Goal: Task Accomplishment & Management: Manage account settings

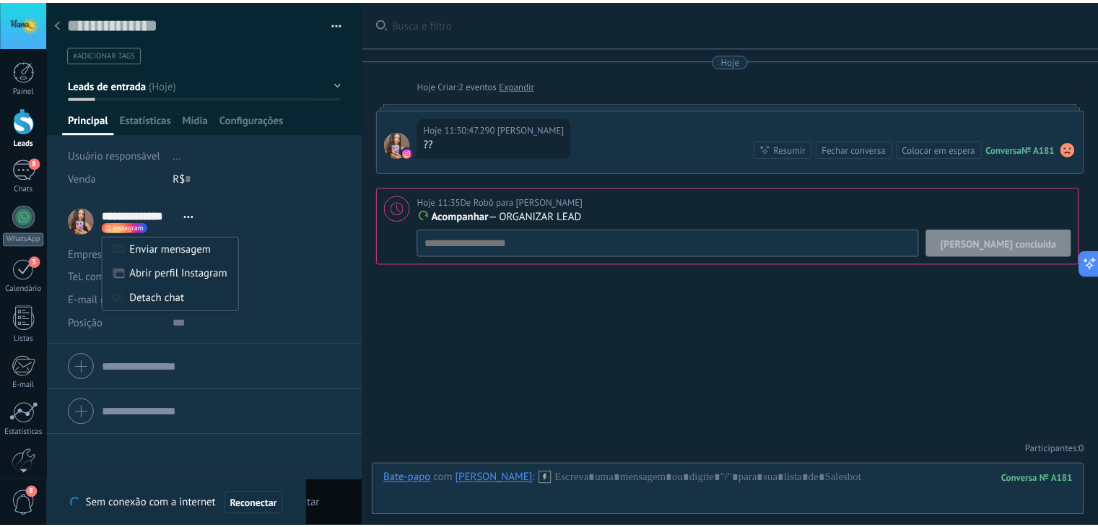
scroll to position [14, 0]
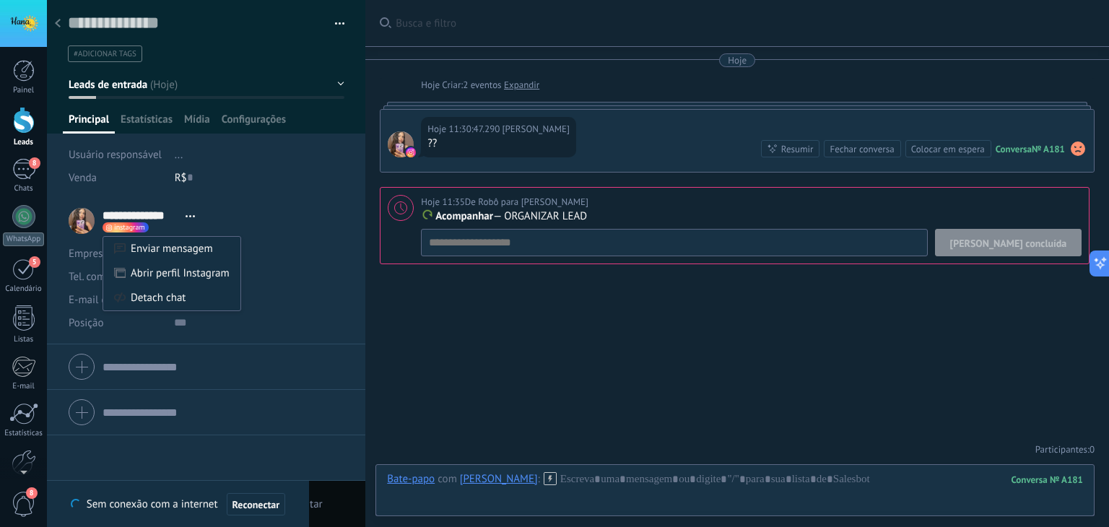
click at [7, 274] on div at bounding box center [554, 263] width 1109 height 527
click at [7, 274] on link "5 [GEOGRAPHIC_DATA]" at bounding box center [23, 276] width 47 height 36
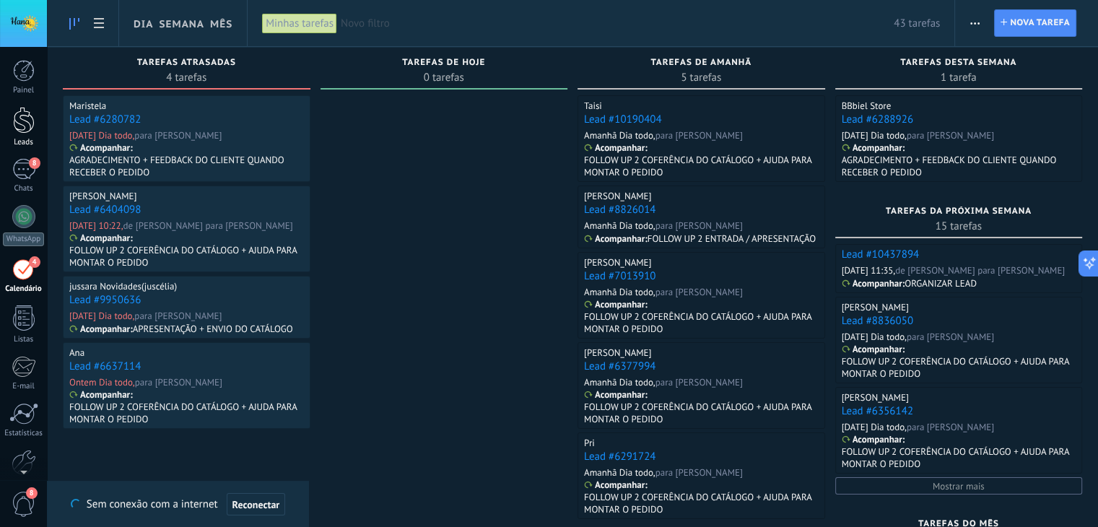
click at [28, 116] on div at bounding box center [24, 120] width 22 height 27
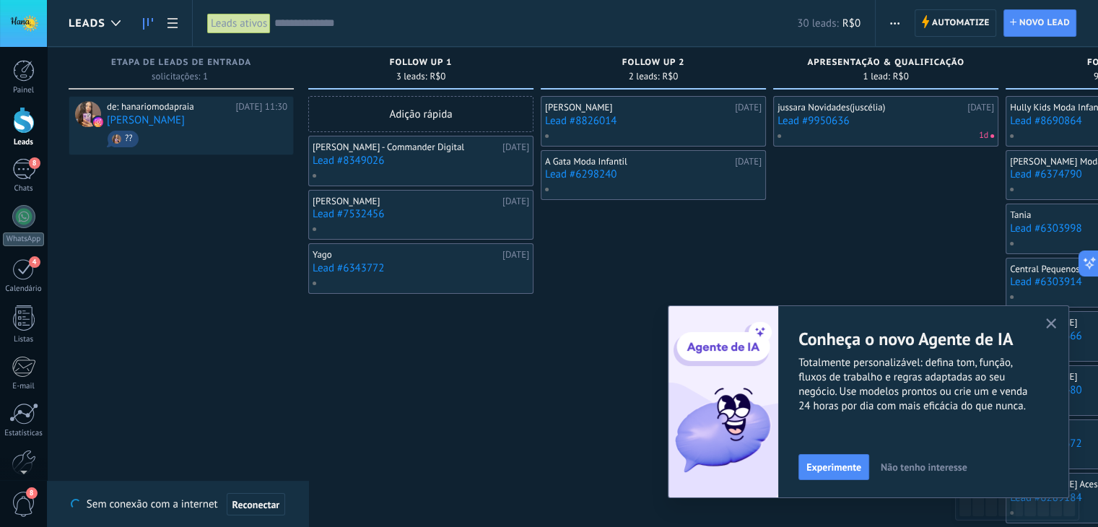
click at [1044, 324] on button "button" at bounding box center [1051, 324] width 18 height 19
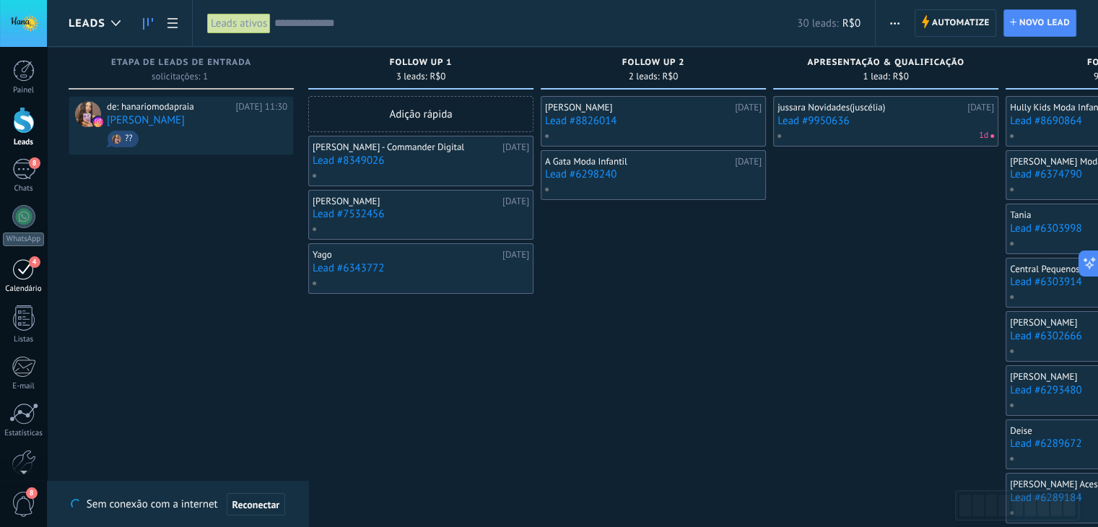
click at [22, 269] on div "4" at bounding box center [23, 269] width 23 height 22
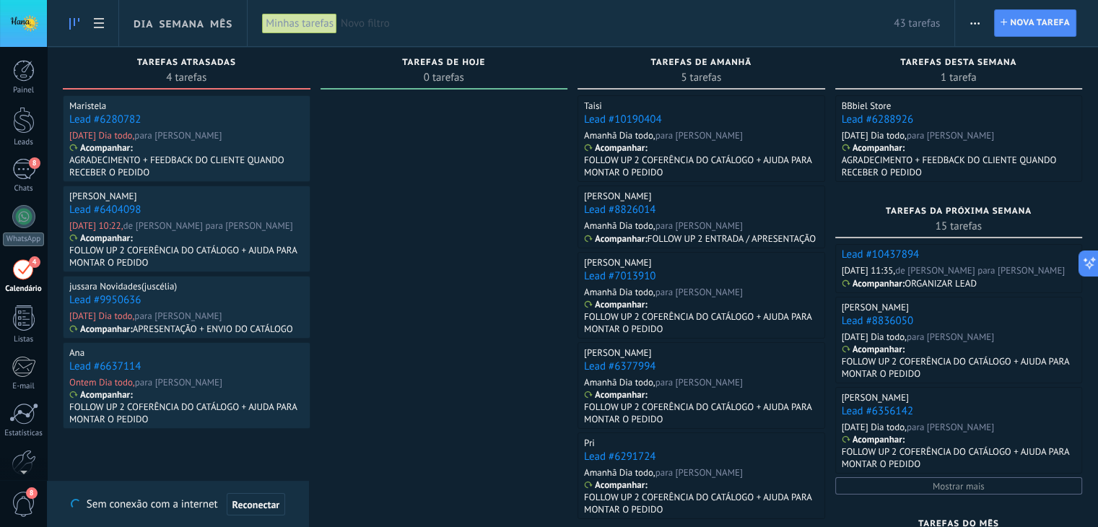
click at [389, 26] on span "Novo filtro" at bounding box center [617, 24] width 553 height 14
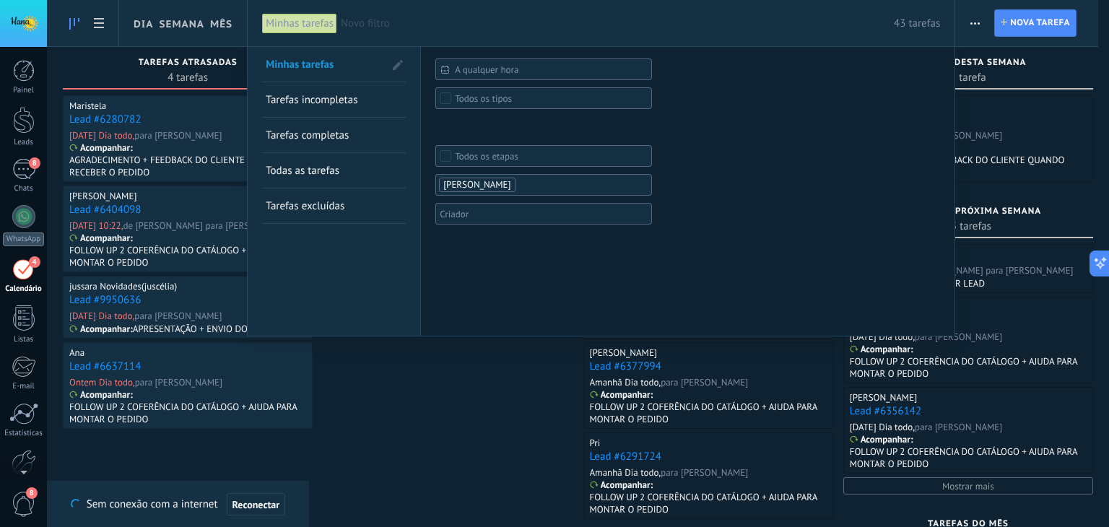
click at [389, 26] on span "Novo filtro" at bounding box center [617, 24] width 553 height 14
click at [21, 122] on div at bounding box center [24, 120] width 22 height 27
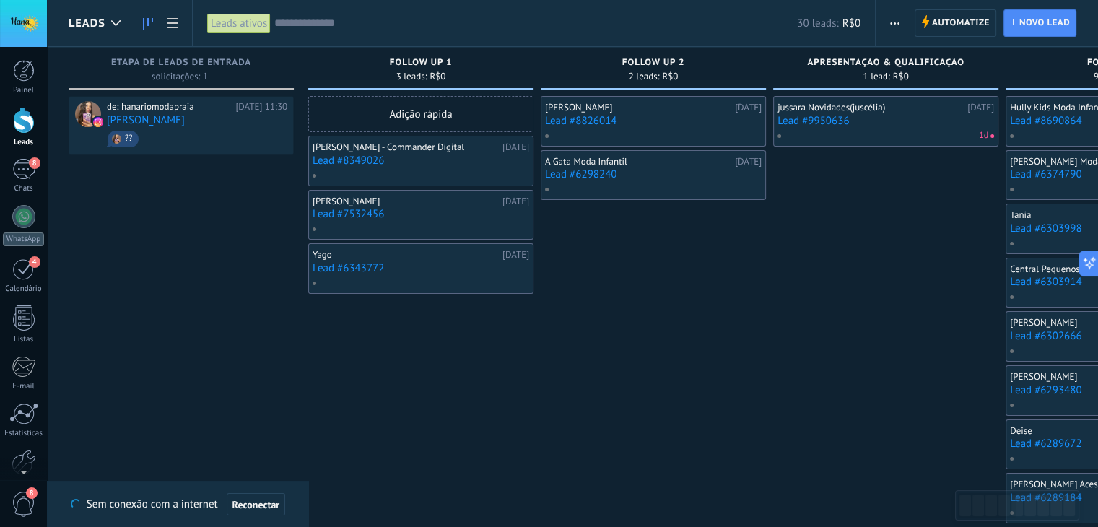
click at [329, 30] on div "30 leads: R$0" at bounding box center [567, 23] width 586 height 46
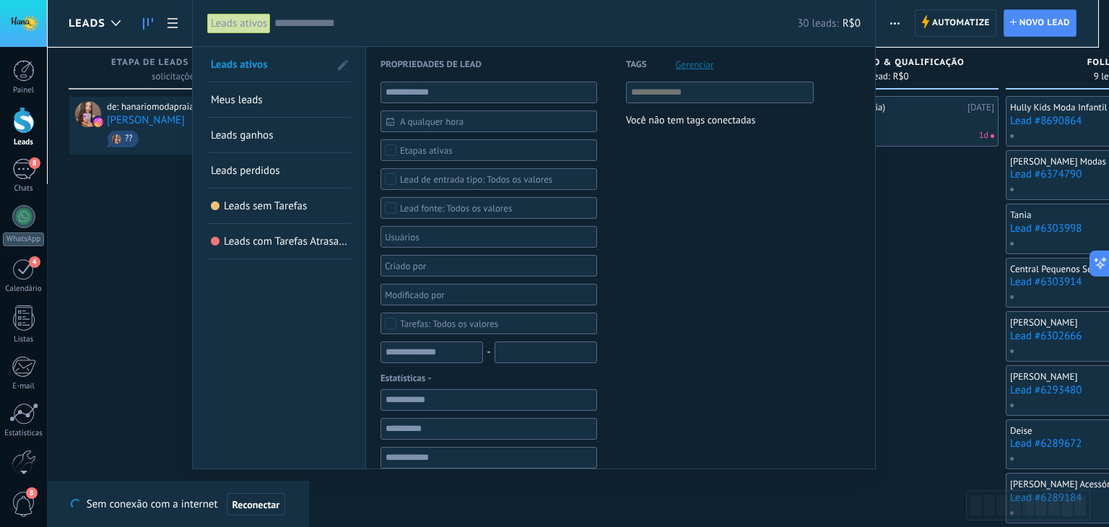
paste input "**********"
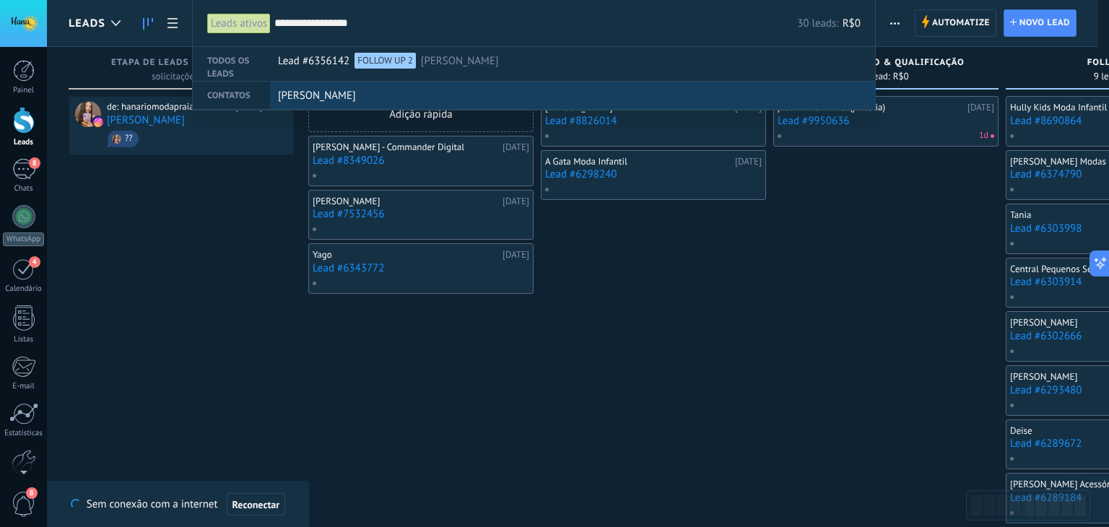
type input "**********"
click at [294, 101] on span "[PERSON_NAME]" at bounding box center [317, 95] width 78 height 27
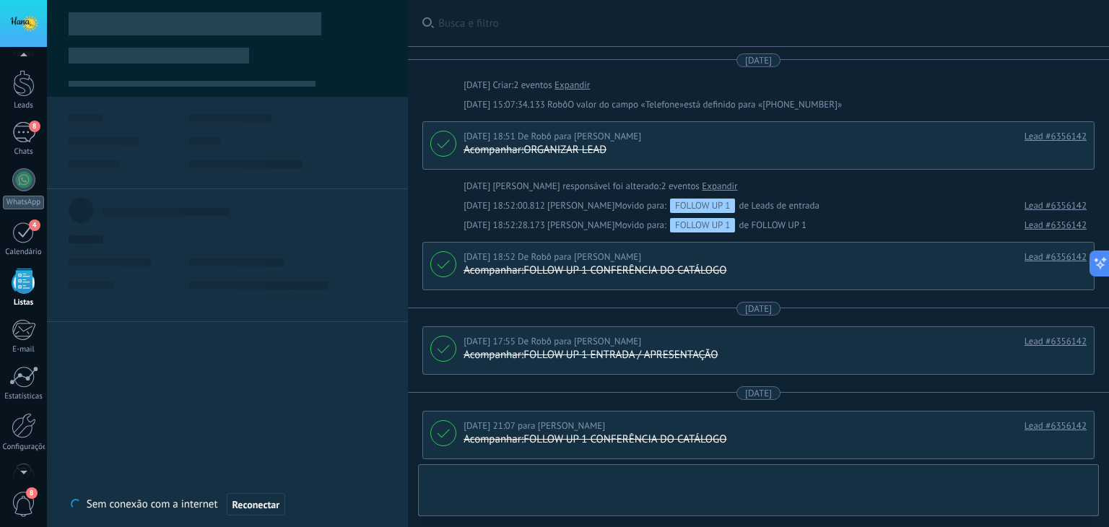
scroll to position [314, 0]
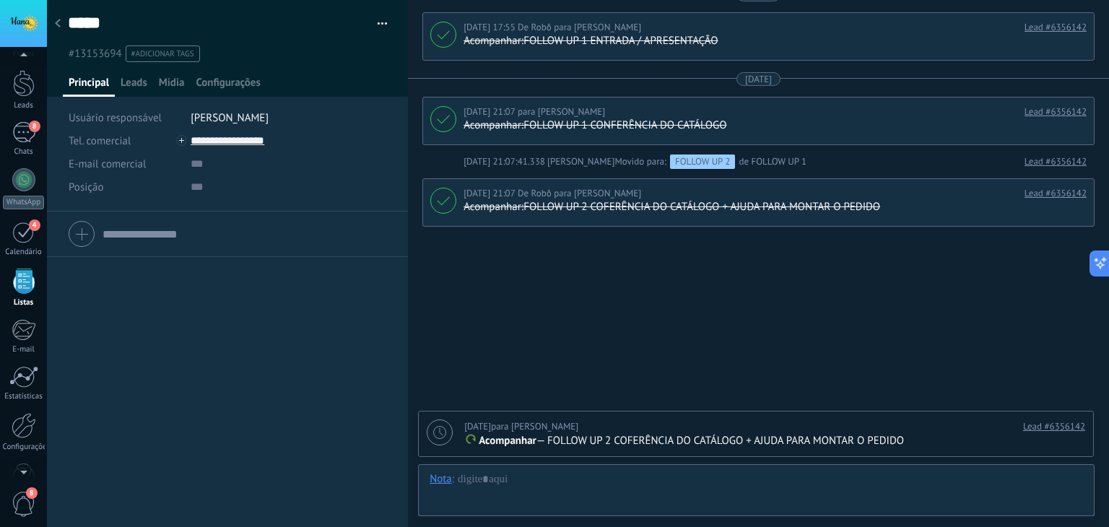
click at [785, 440] on p "Acompanhar — FOLLOW UP 2 COFERÊNCIA DO CATÁLOGO + AJUDA PARA MONTAR O PEDIDO" at bounding box center [774, 441] width 621 height 14
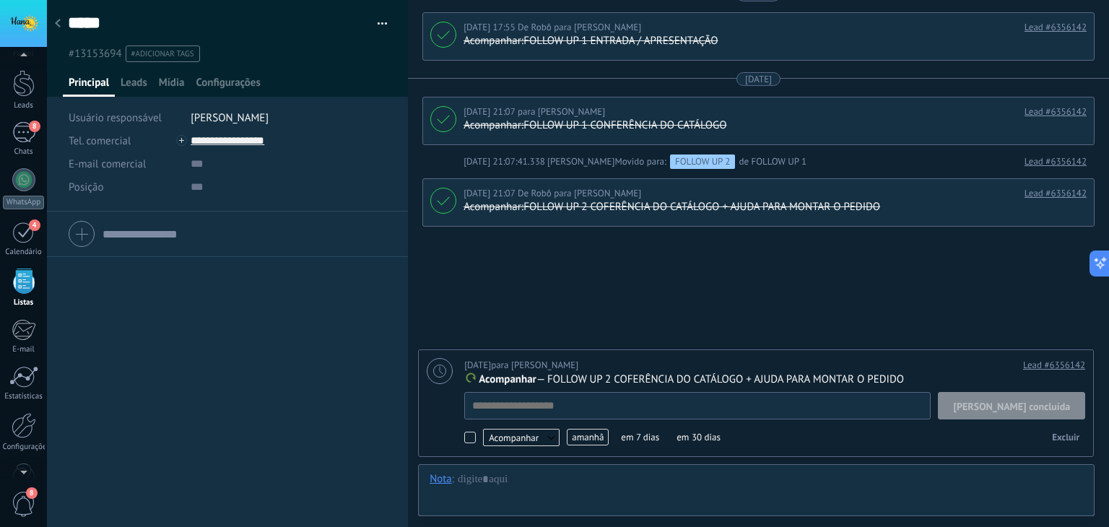
scroll to position [14, 0]
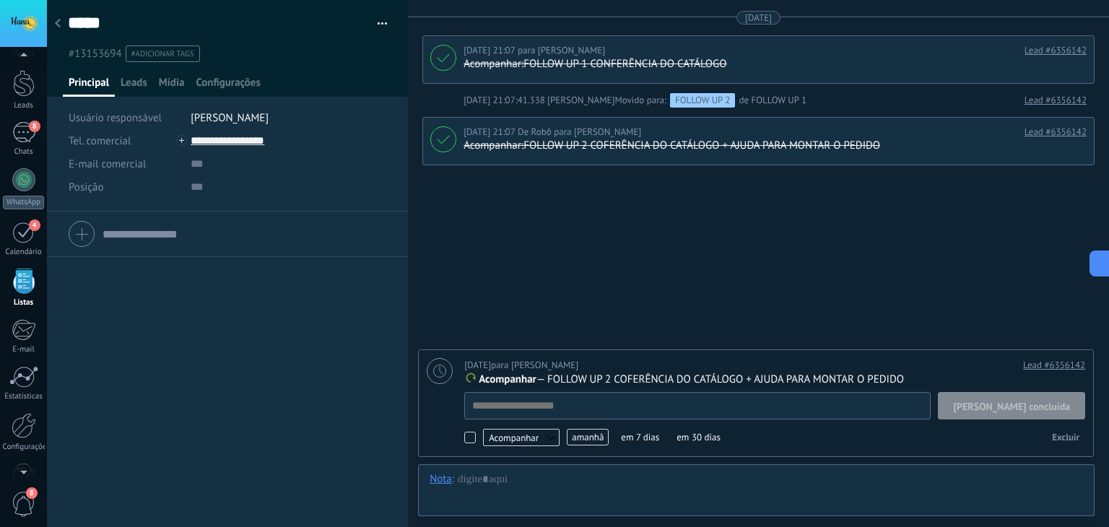
click at [1020, 401] on span "[PERSON_NAME] concluída" at bounding box center [1011, 406] width 117 height 10
type textarea "**********"
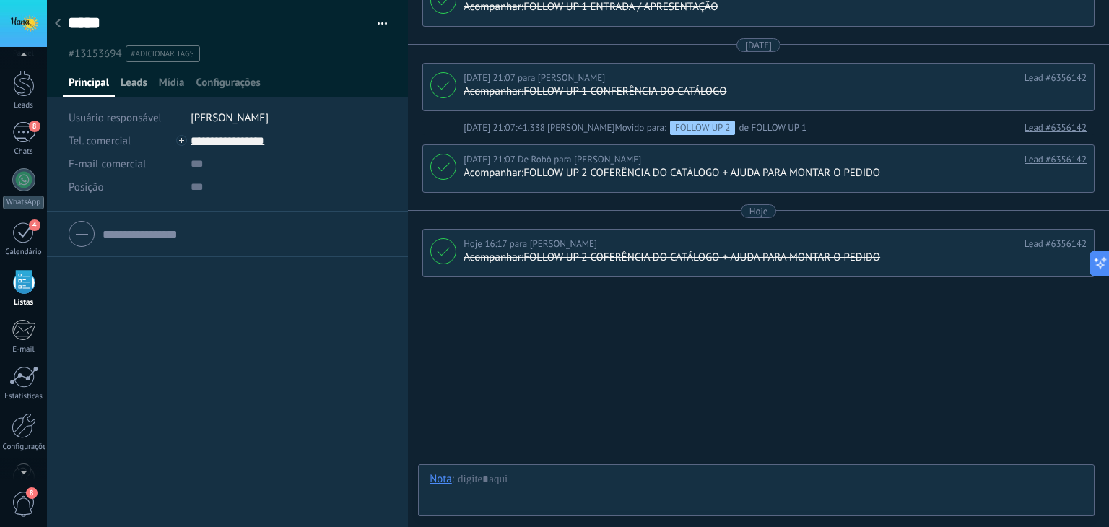
click at [133, 81] on span "Leads" at bounding box center [134, 86] width 27 height 21
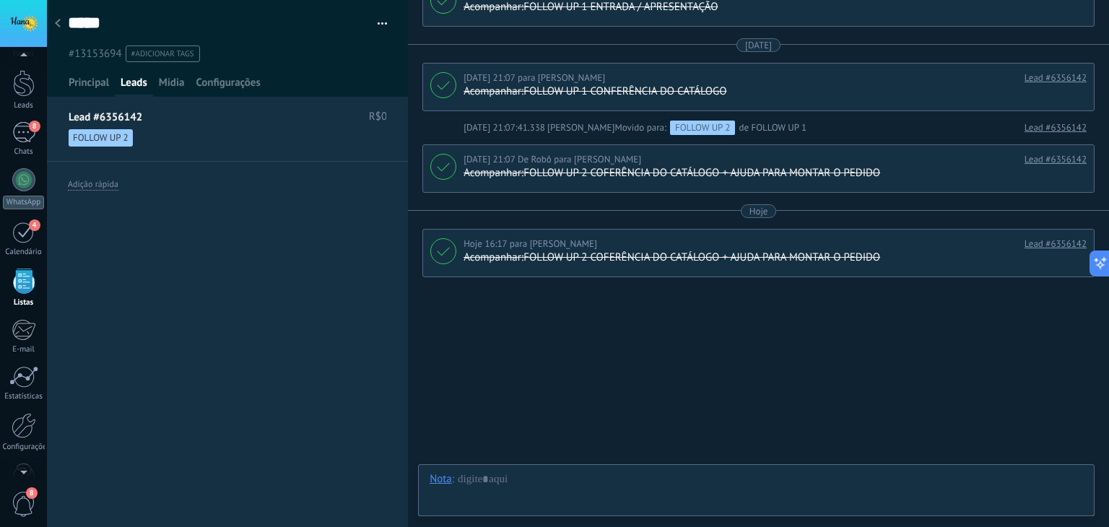
click at [57, 22] on use at bounding box center [58, 23] width 6 height 9
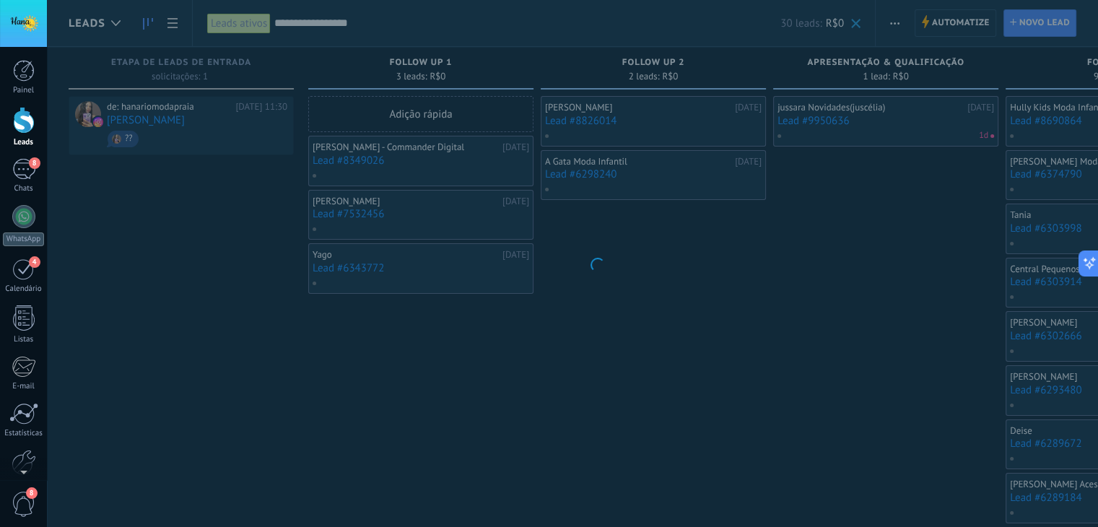
click at [401, 18] on body ".abccls-1,.abccls-2{fill-rule:evenodd}.abccls-2{fill:#fff} .abfcls-1{fill:none}…" at bounding box center [549, 263] width 1098 height 527
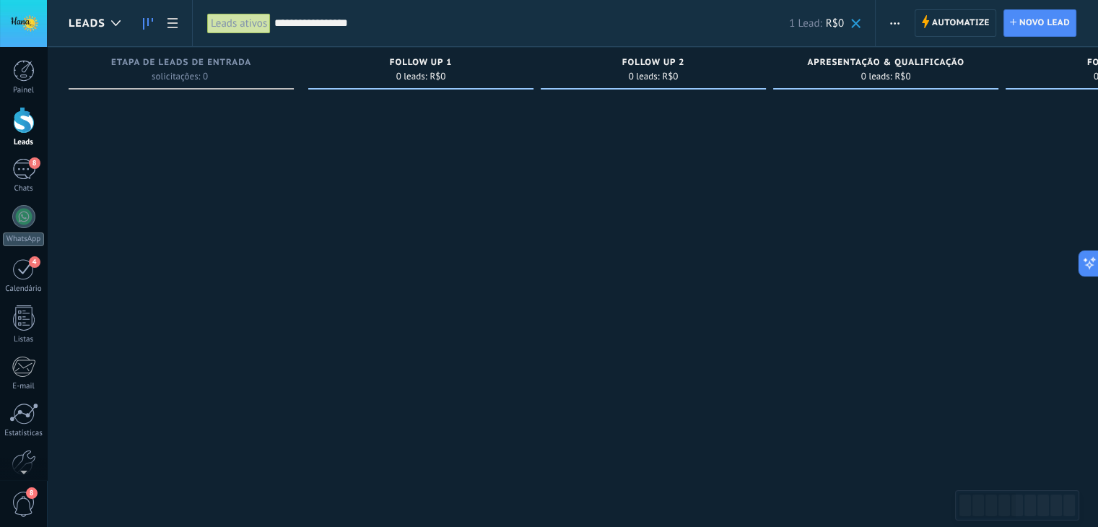
click at [391, 21] on input "**********" at bounding box center [531, 23] width 515 height 15
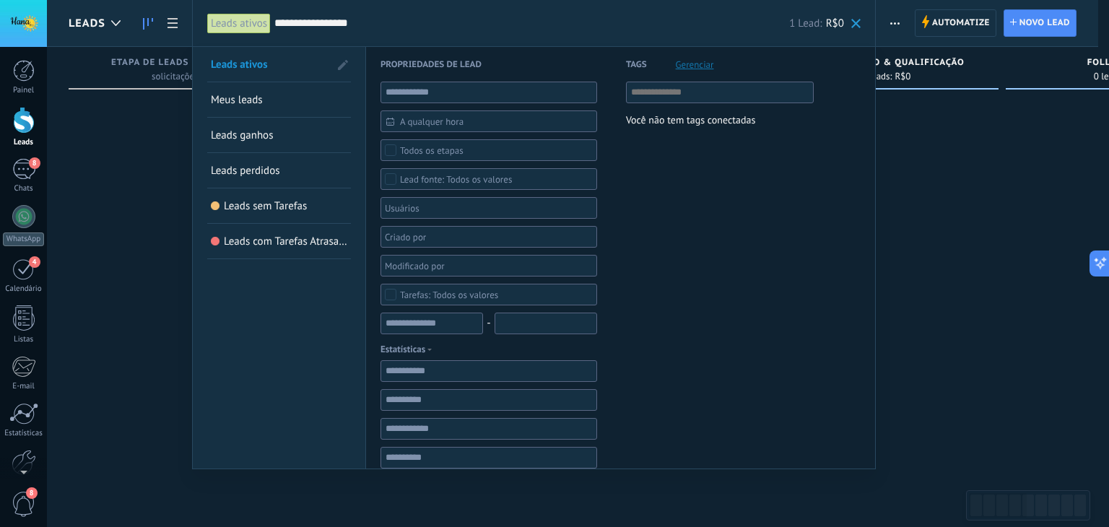
click at [385, 25] on input "**********" at bounding box center [531, 23] width 515 height 15
click at [376, 27] on input "**********" at bounding box center [531, 23] width 515 height 15
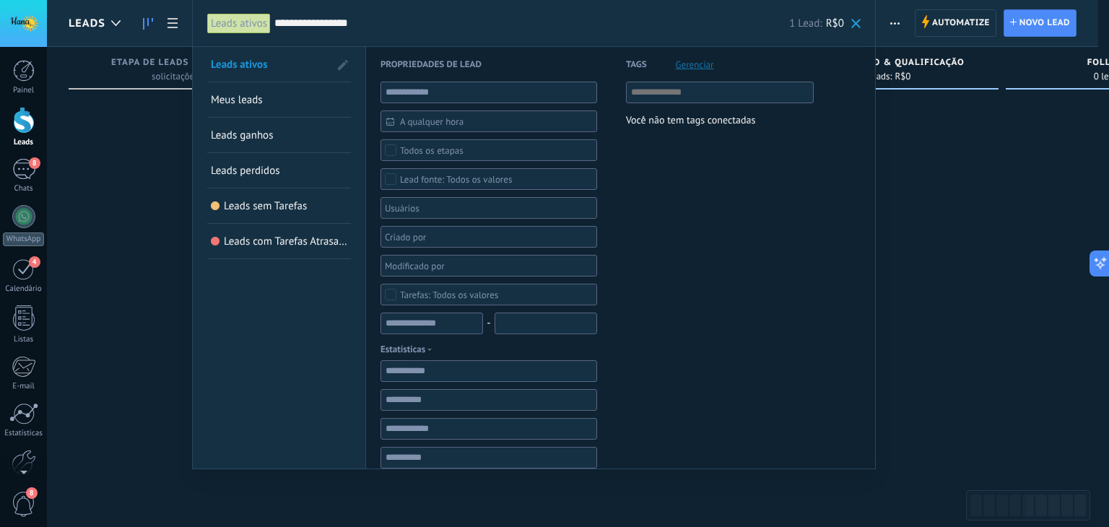
click at [376, 27] on input "**********" at bounding box center [531, 23] width 515 height 15
type input "*"
type input "**********"
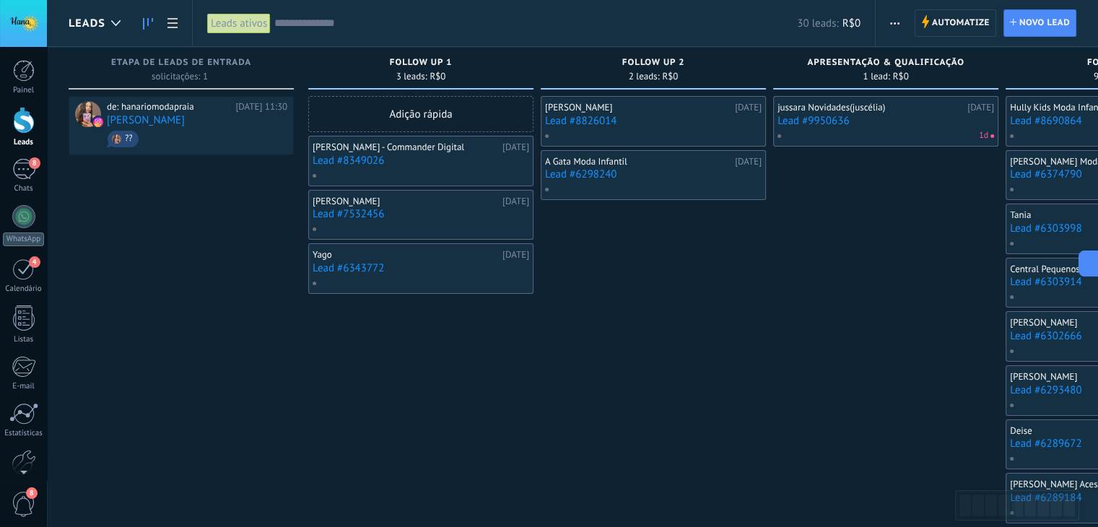
click at [376, 27] on input "text" at bounding box center [535, 23] width 523 height 15
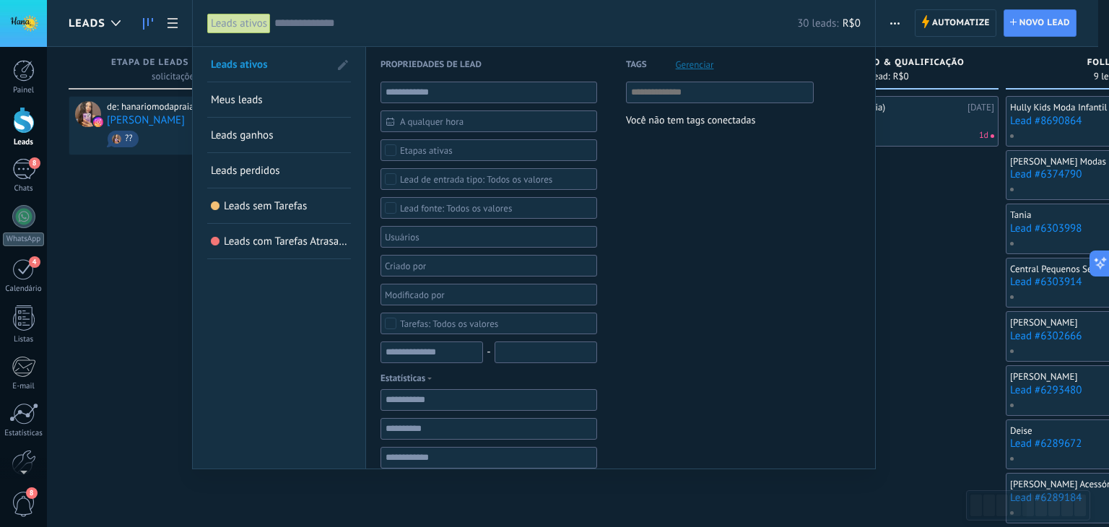
paste input "**********"
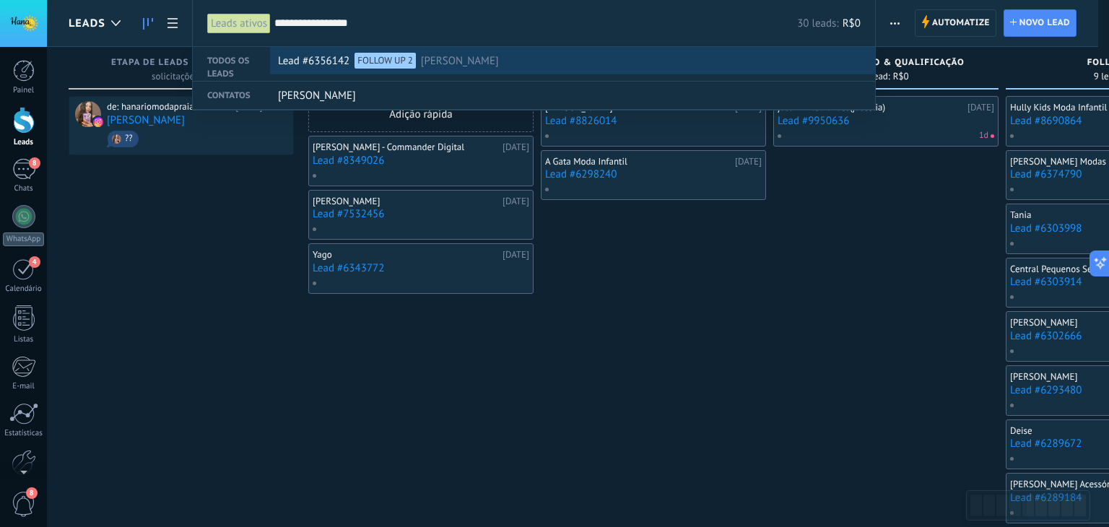
type input "**********"
click at [306, 67] on span "Lead #6356142" at bounding box center [313, 61] width 71 height 27
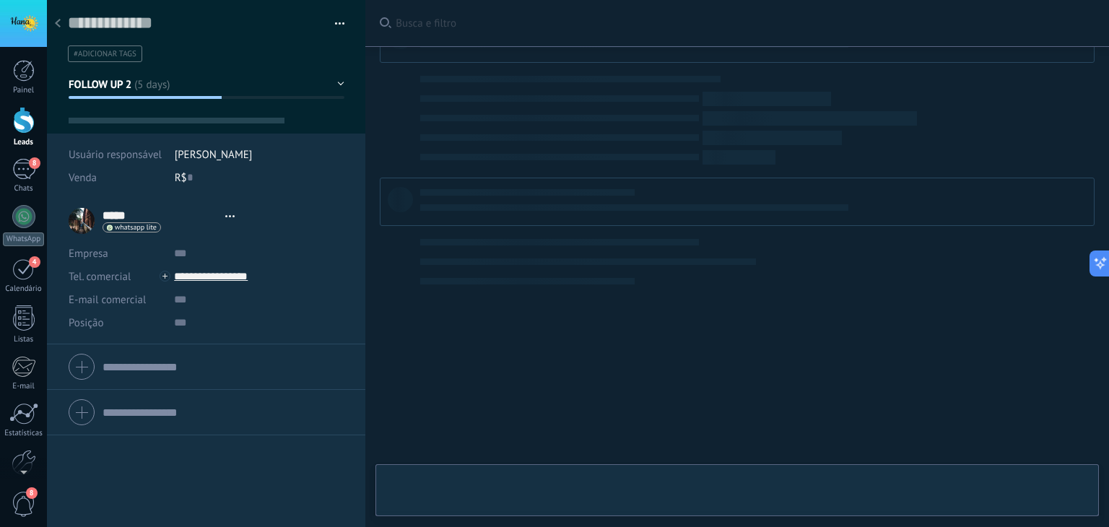
scroll to position [21, 0]
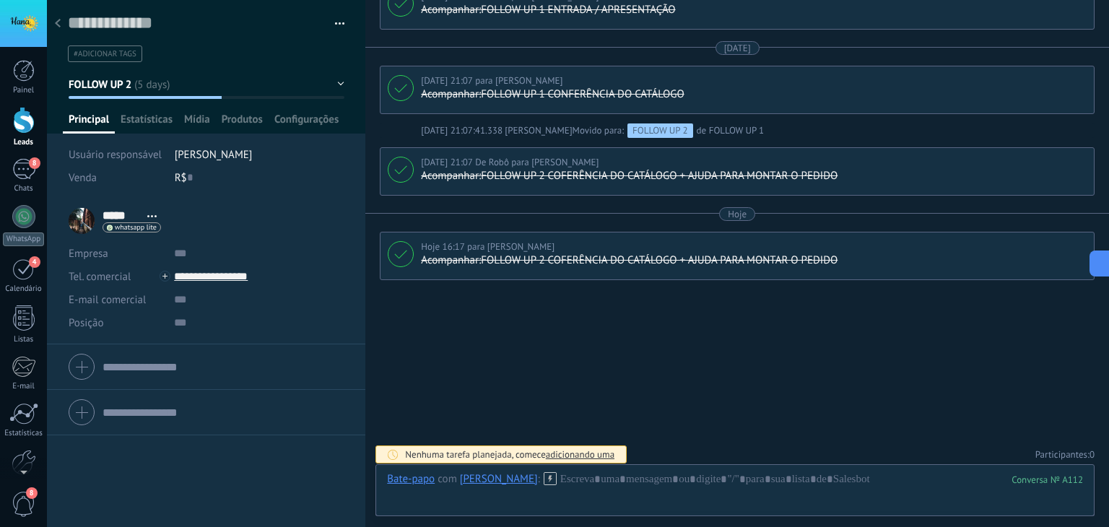
click at [130, 87] on span "FOLLOW UP 2" at bounding box center [101, 85] width 64 height 14
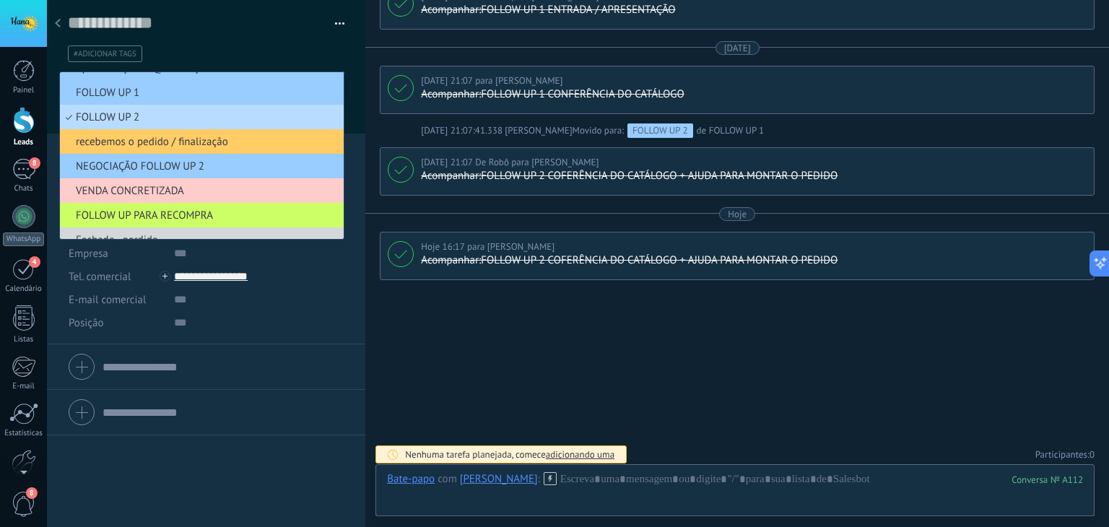
scroll to position [0, 0]
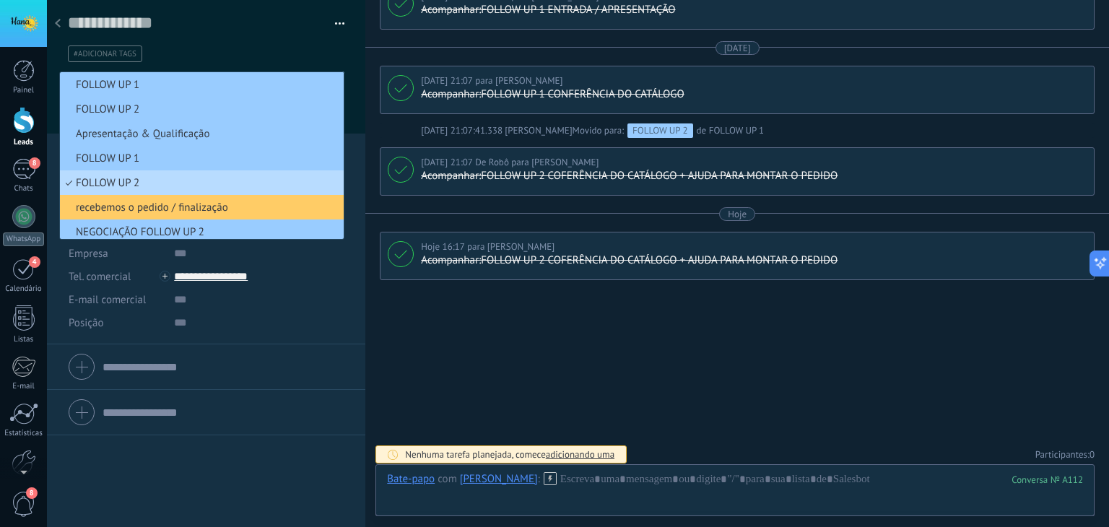
click at [123, 177] on span "FOLLOW UP 2" at bounding box center [199, 183] width 279 height 14
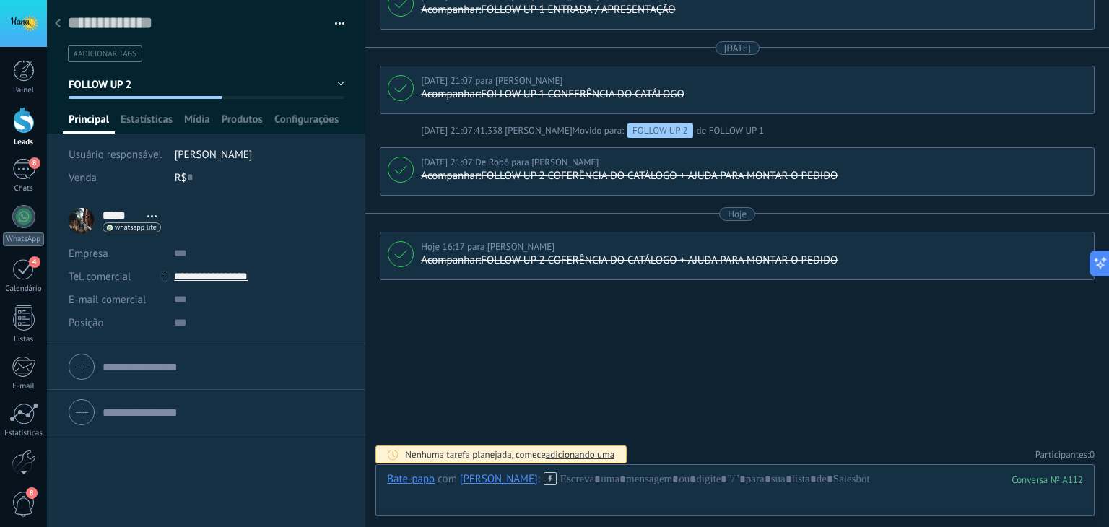
click at [130, 96] on button "FOLLOW UP 2" at bounding box center [207, 84] width 276 height 26
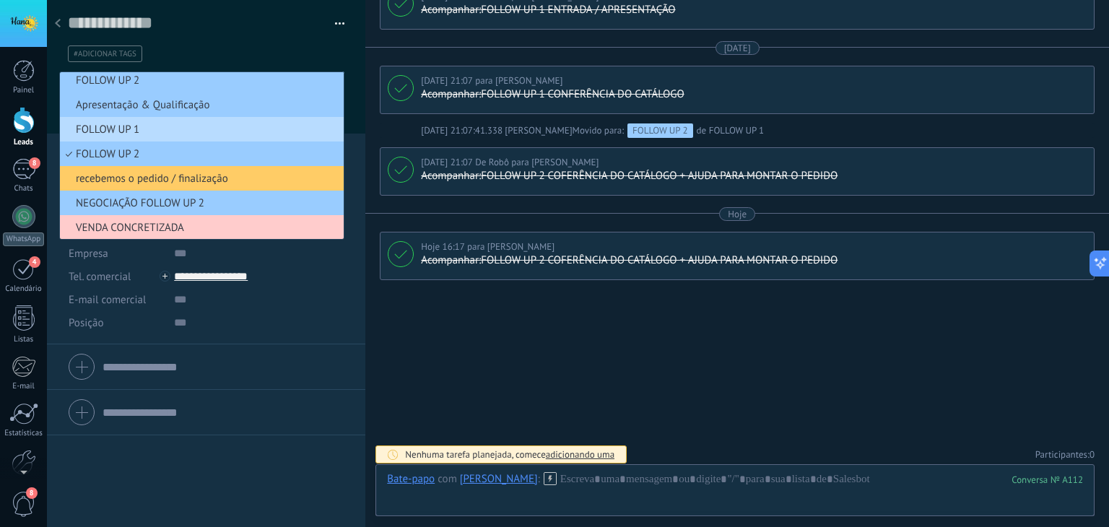
click at [115, 131] on span "FOLLOW UP 1" at bounding box center [199, 130] width 279 height 14
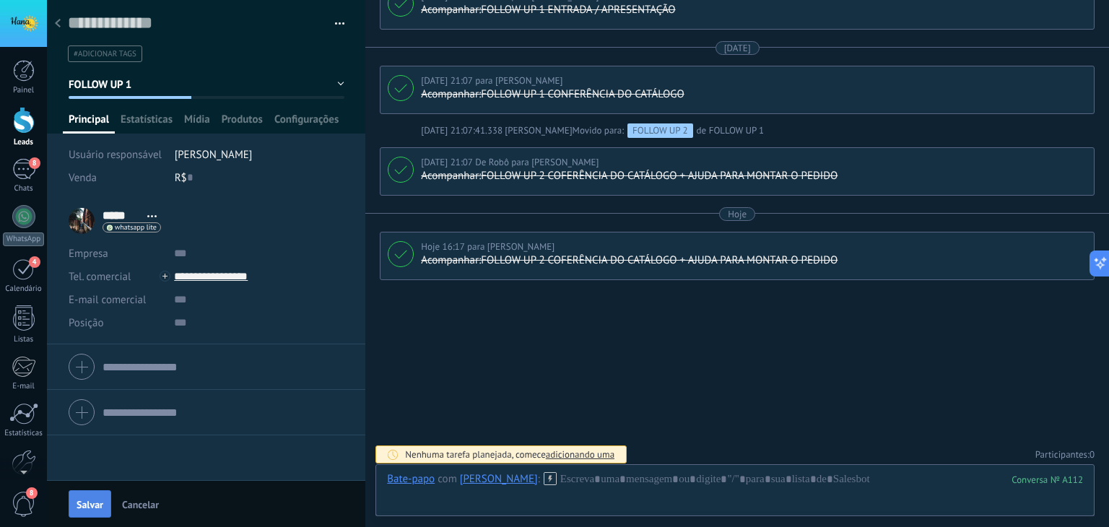
click at [90, 499] on span "Salvar" at bounding box center [90, 504] width 27 height 10
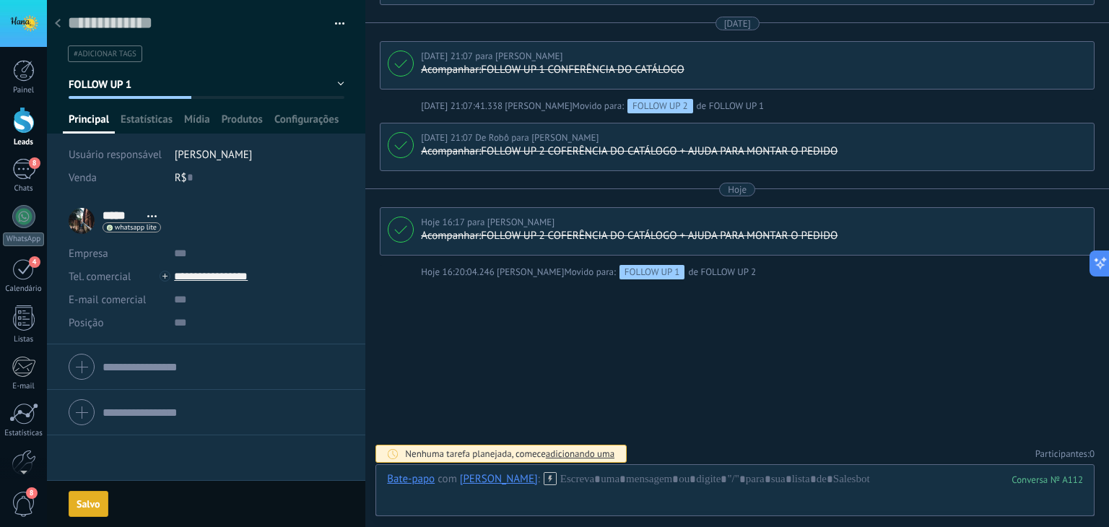
scroll to position [1097, 0]
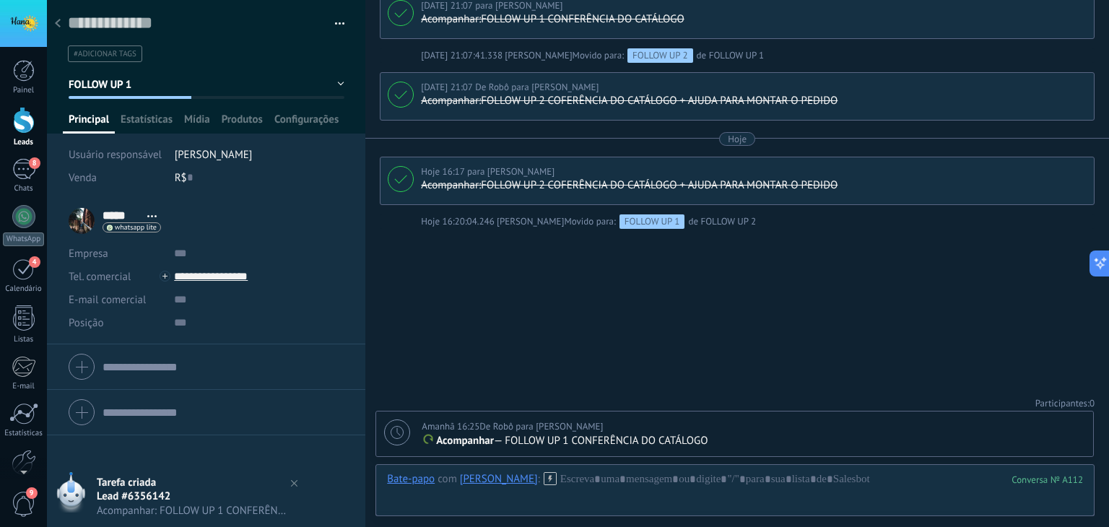
click at [395, 443] on div at bounding box center [397, 432] width 26 height 26
type textarea "**********"
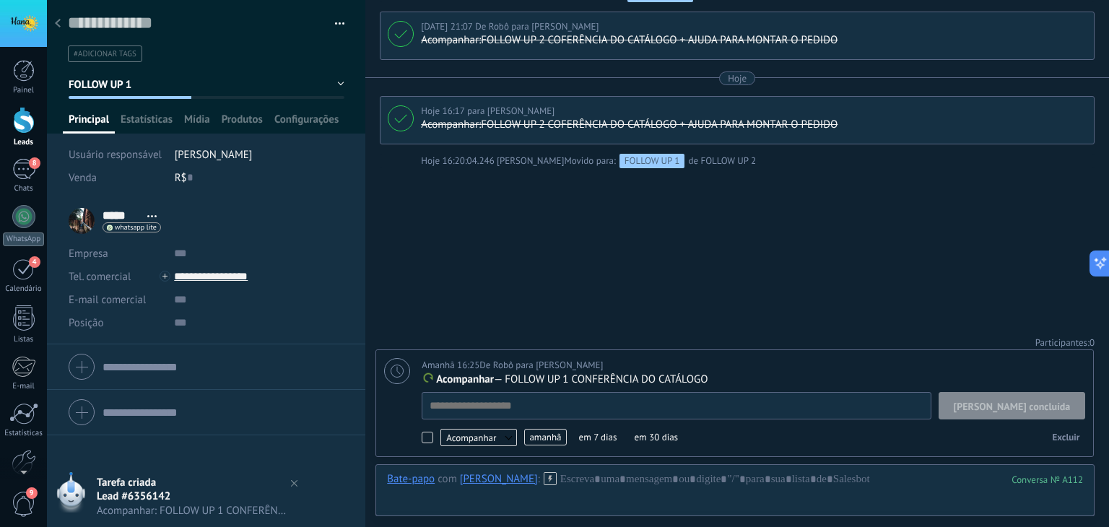
click at [541, 439] on span "amanhã" at bounding box center [545, 437] width 42 height 17
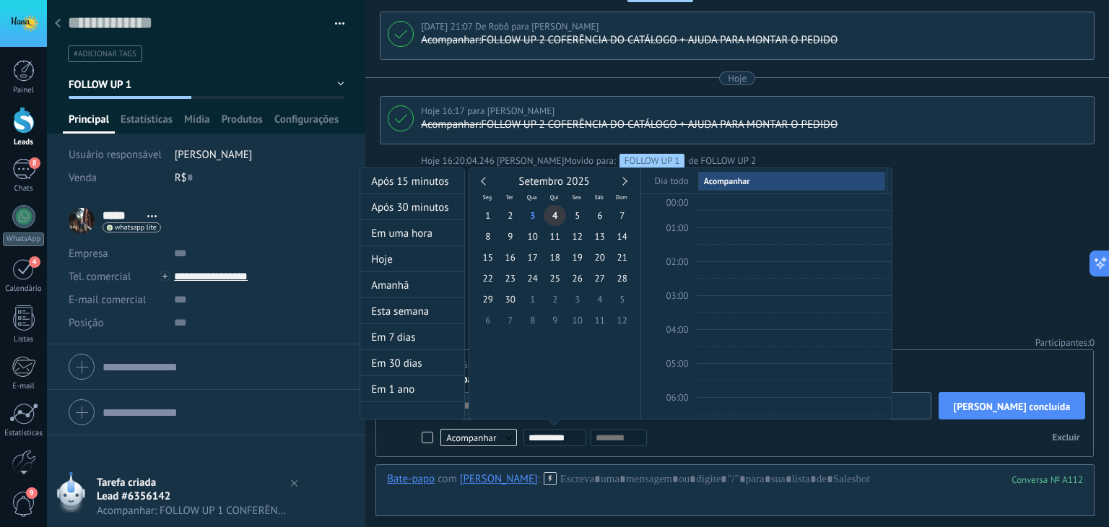
scroll to position [270, 0]
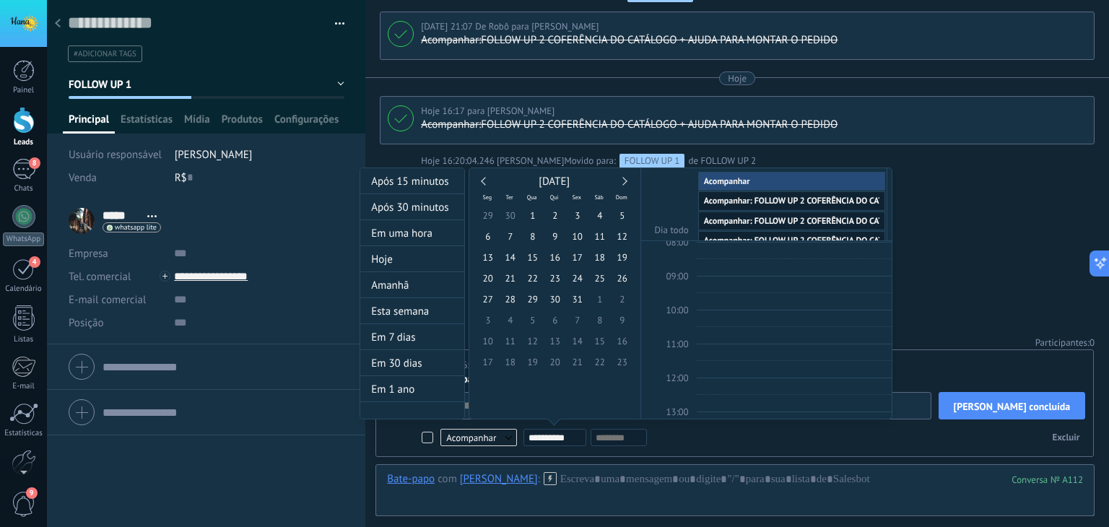
click at [622, 179] on link at bounding box center [623, 181] width 8 height 8
type input "**********"
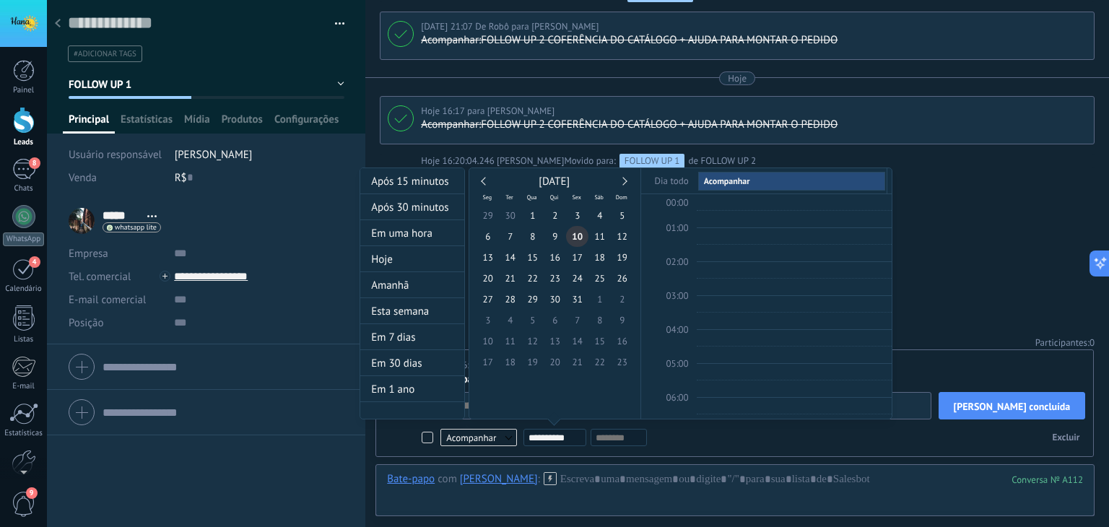
click at [577, 237] on span "10" at bounding box center [577, 236] width 22 height 21
click at [938, 240] on div at bounding box center [554, 263] width 1109 height 527
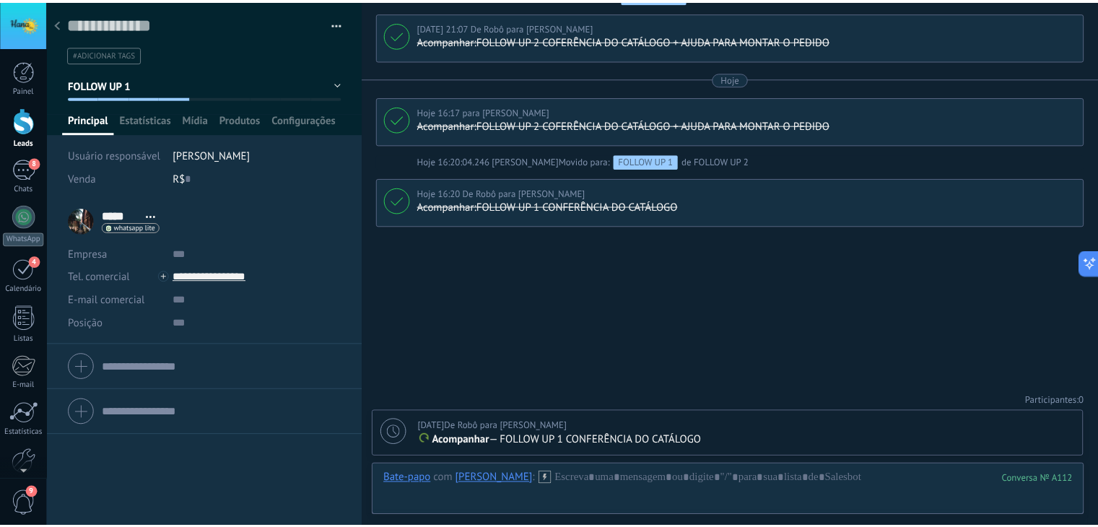
scroll to position [1154, 0]
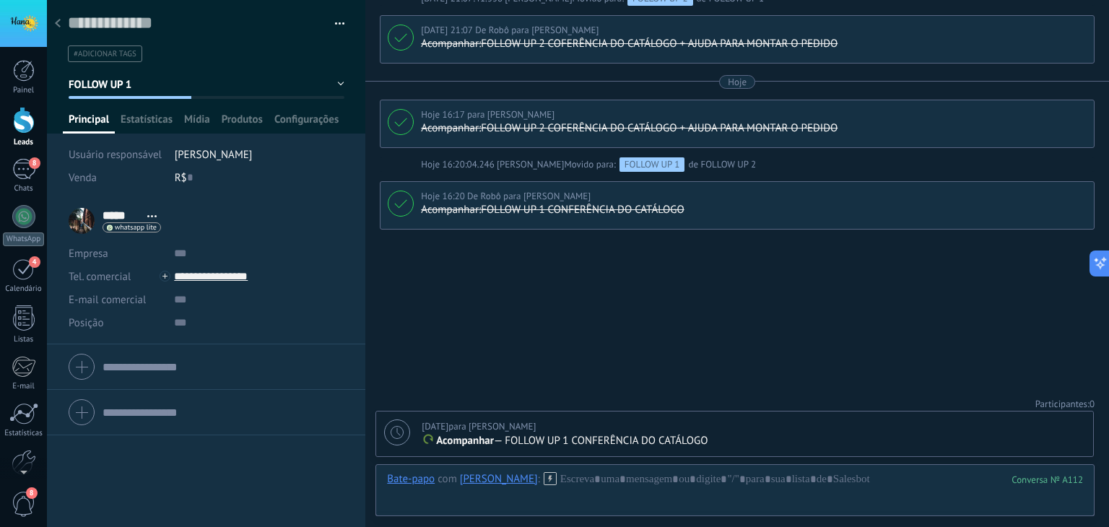
click at [58, 25] on use at bounding box center [58, 23] width 6 height 9
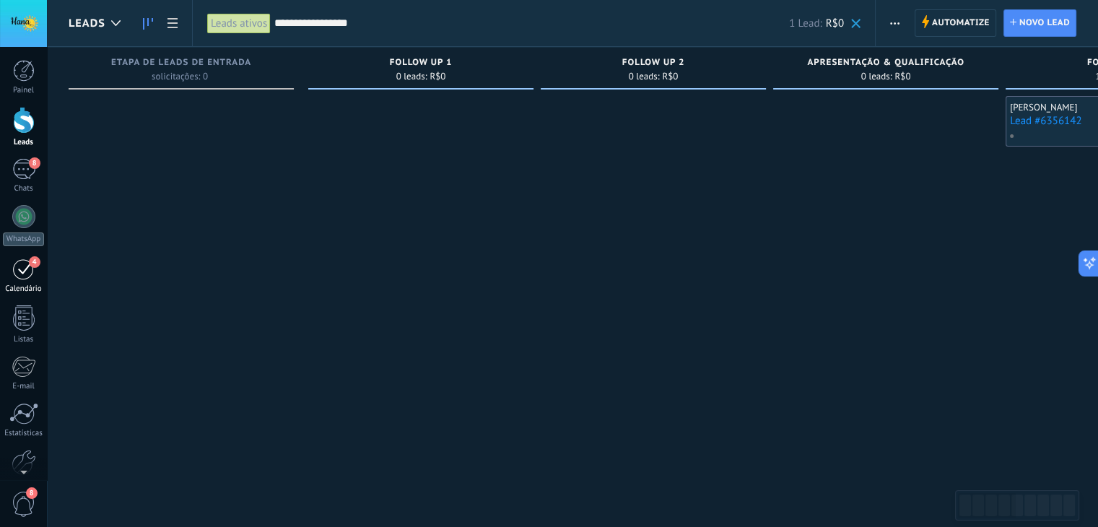
click at [27, 276] on div "4" at bounding box center [23, 269] width 23 height 22
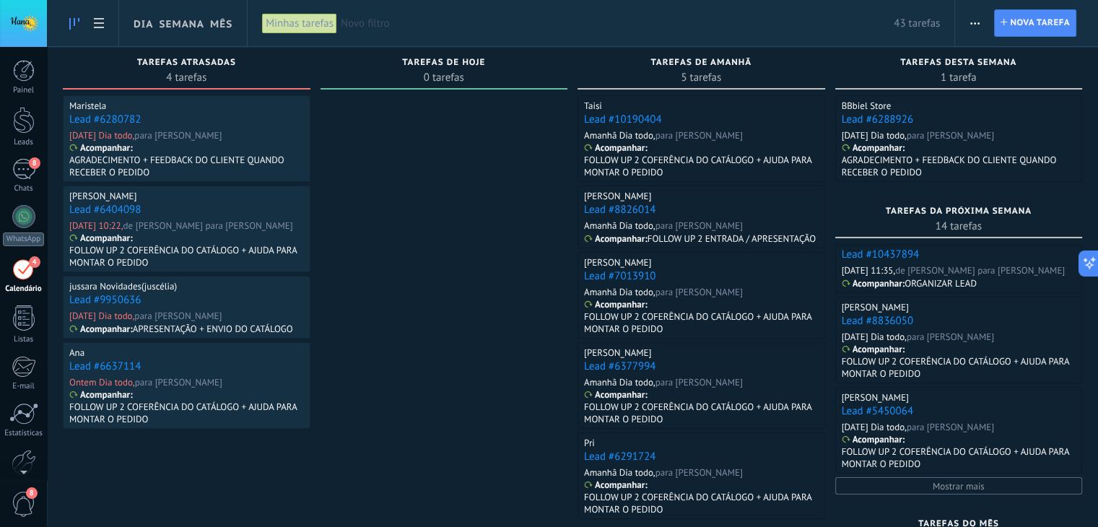
click at [95, 124] on link "Lead #6280782" at bounding box center [104, 120] width 71 height 14
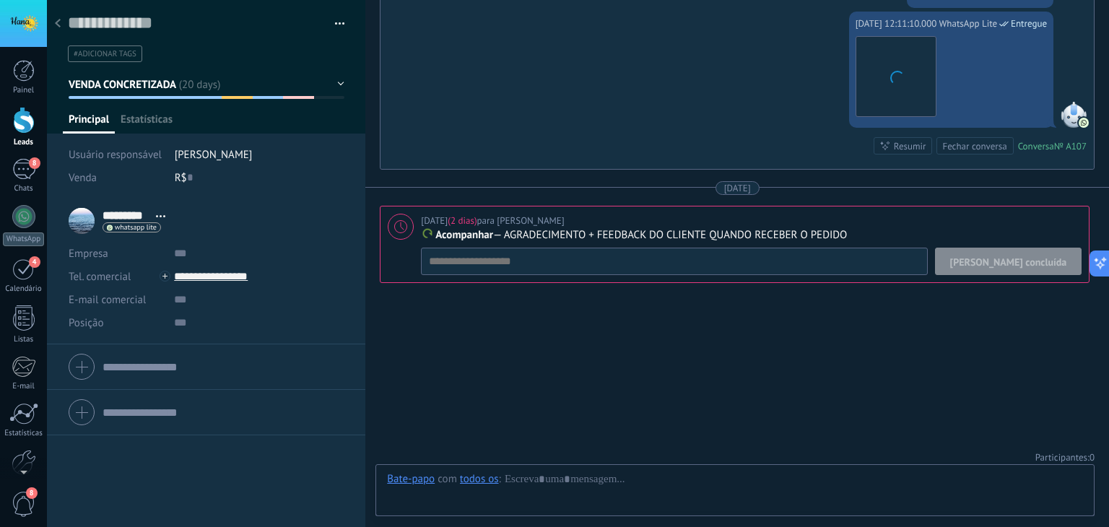
scroll to position [21, 0]
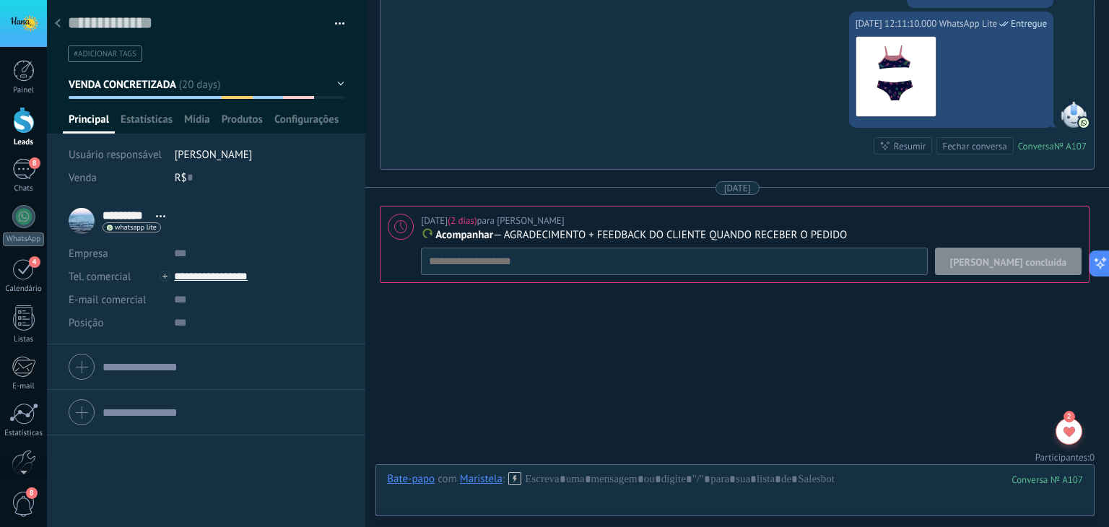
click at [1025, 257] on span "[PERSON_NAME] concluída" at bounding box center [1008, 262] width 117 height 10
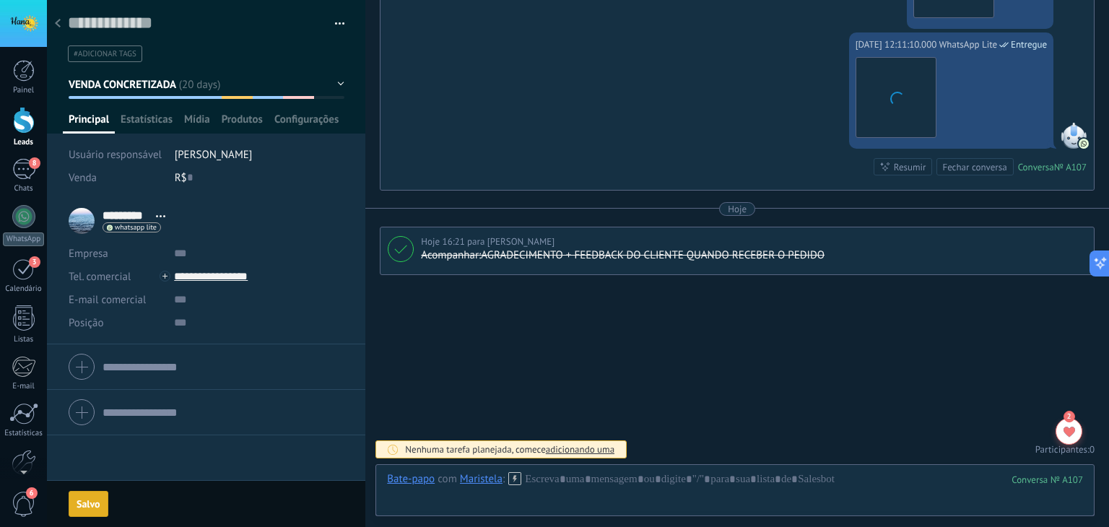
scroll to position [2934, 0]
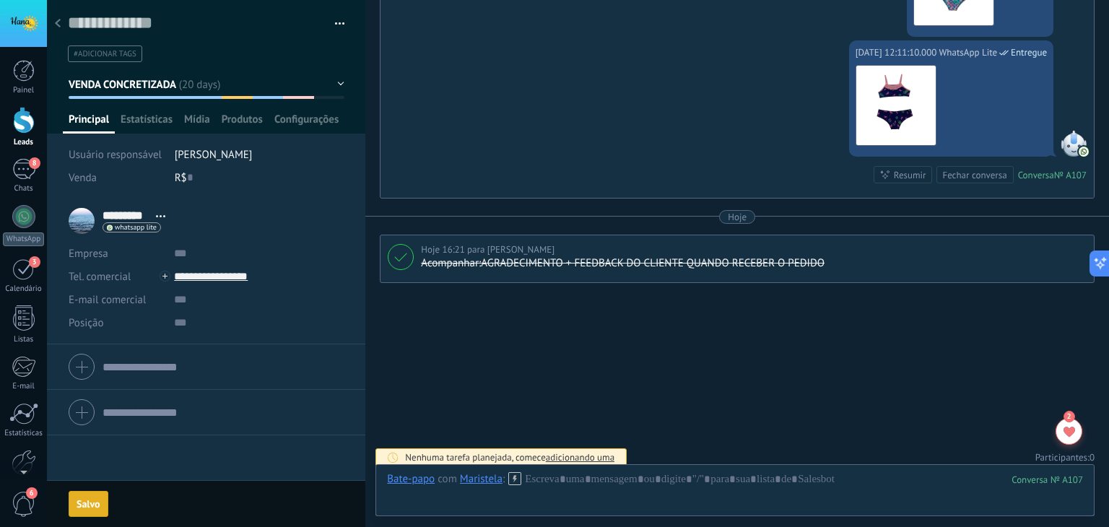
click at [133, 84] on span "VENDA CONCRETIZADA" at bounding box center [123, 85] width 108 height 14
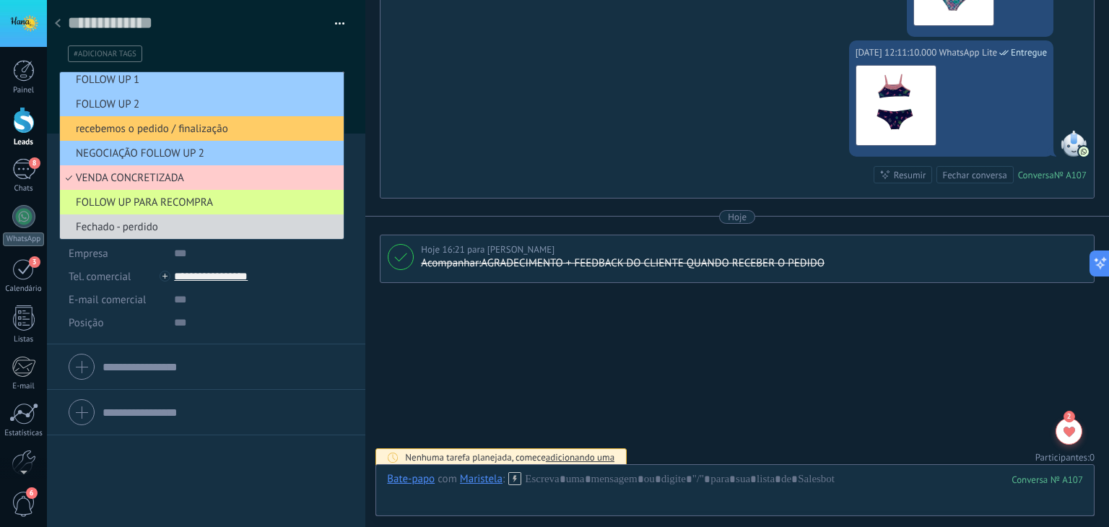
click at [152, 198] on span "FOLLOW UP PARA RECOMPRA" at bounding box center [199, 203] width 279 height 14
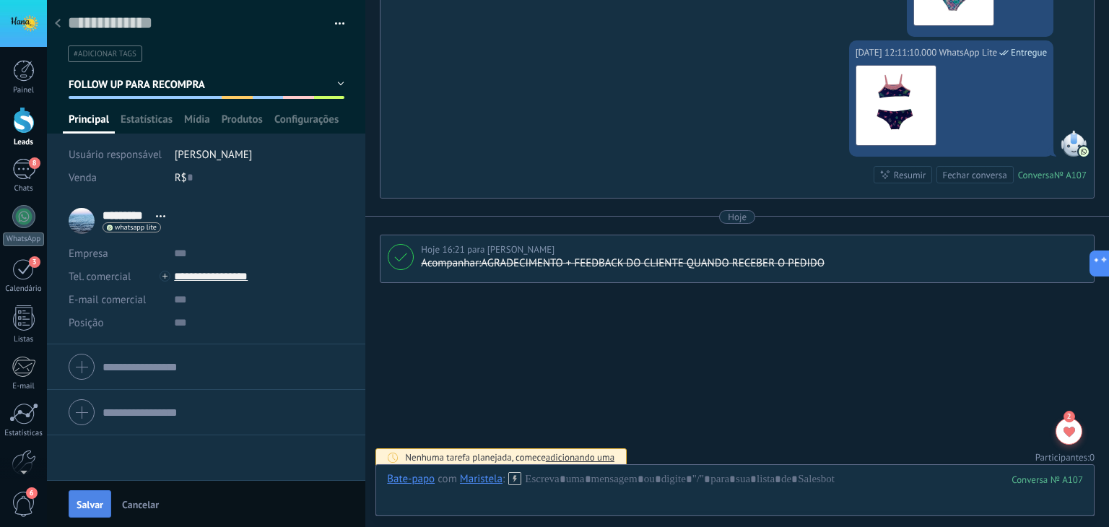
click at [84, 504] on span "Salvar" at bounding box center [90, 504] width 27 height 10
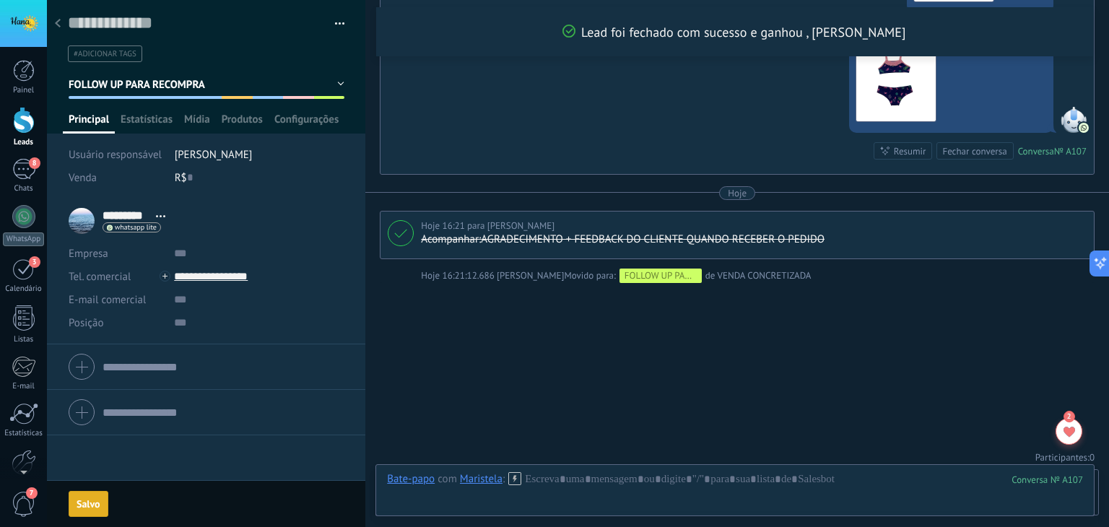
scroll to position [3068, 0]
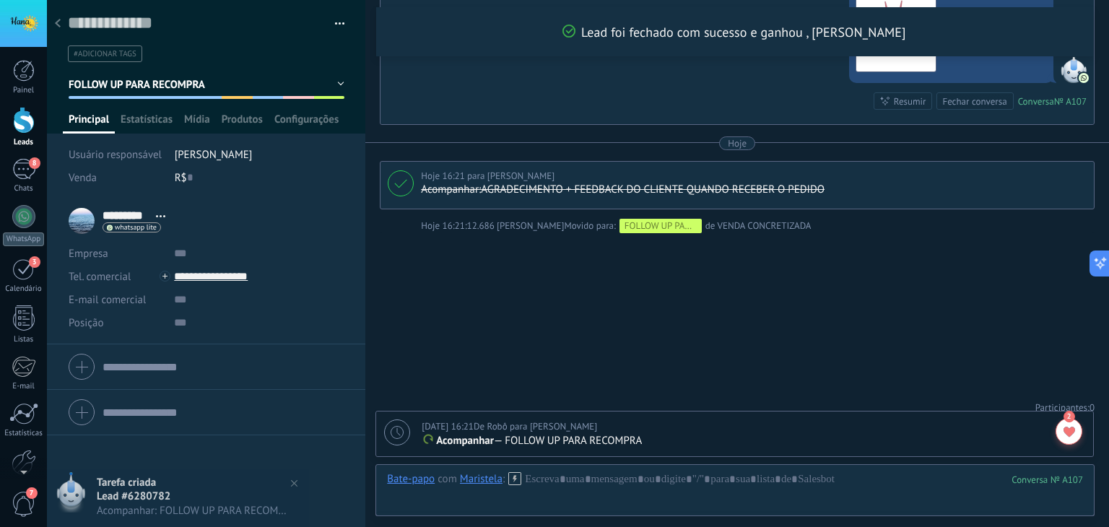
click at [57, 25] on use at bounding box center [58, 23] width 6 height 9
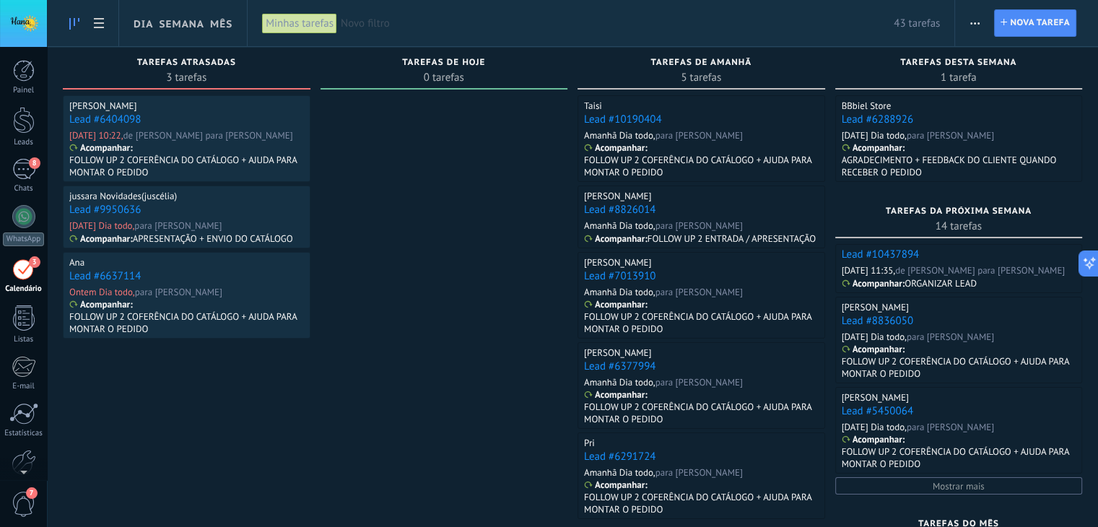
click at [99, 119] on link "Lead #6404098" at bounding box center [104, 120] width 71 height 14
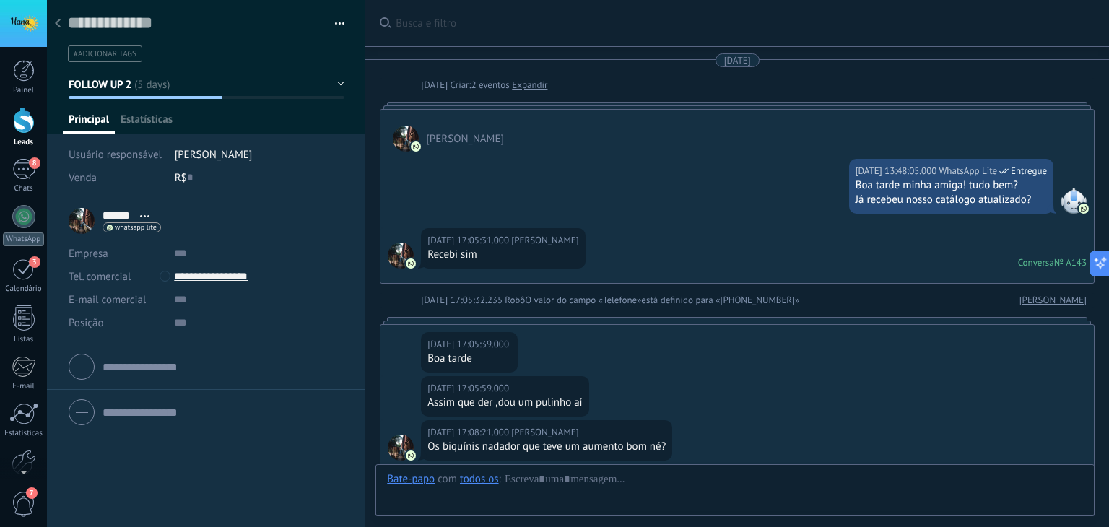
scroll to position [1927, 0]
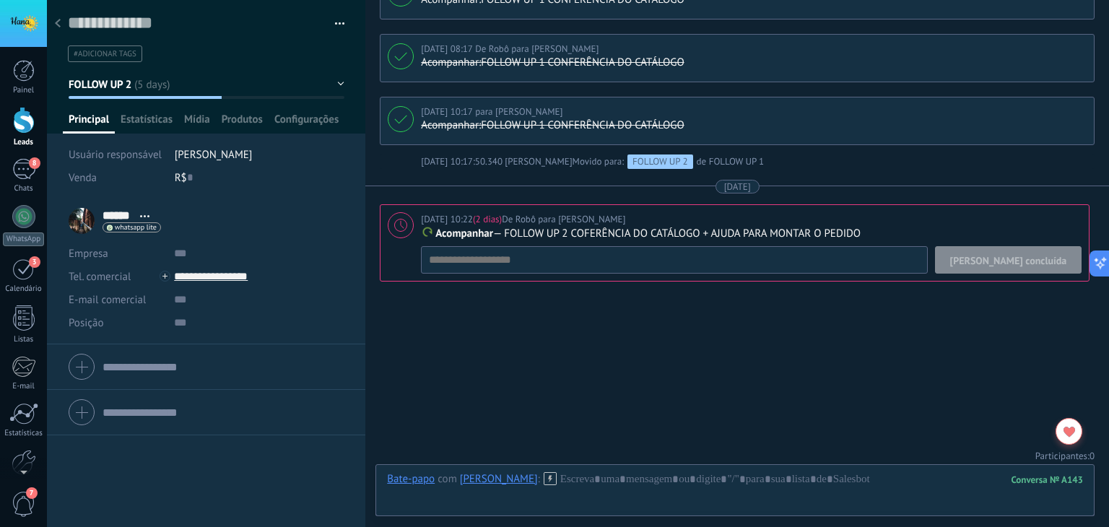
click at [1016, 261] on button "[PERSON_NAME] concluída" at bounding box center [1008, 259] width 147 height 27
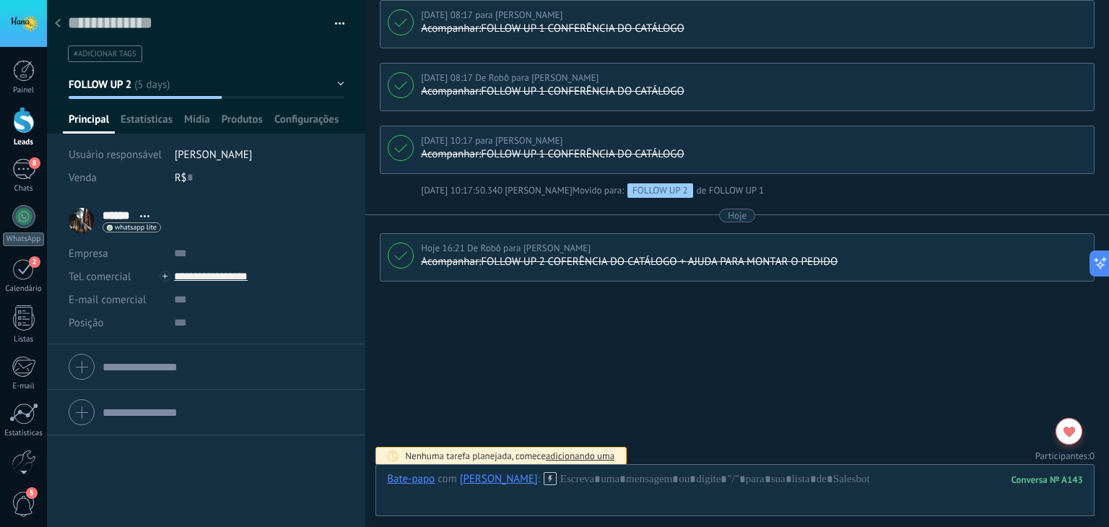
click at [138, 87] on button "FOLLOW UP 2" at bounding box center [207, 84] width 276 height 26
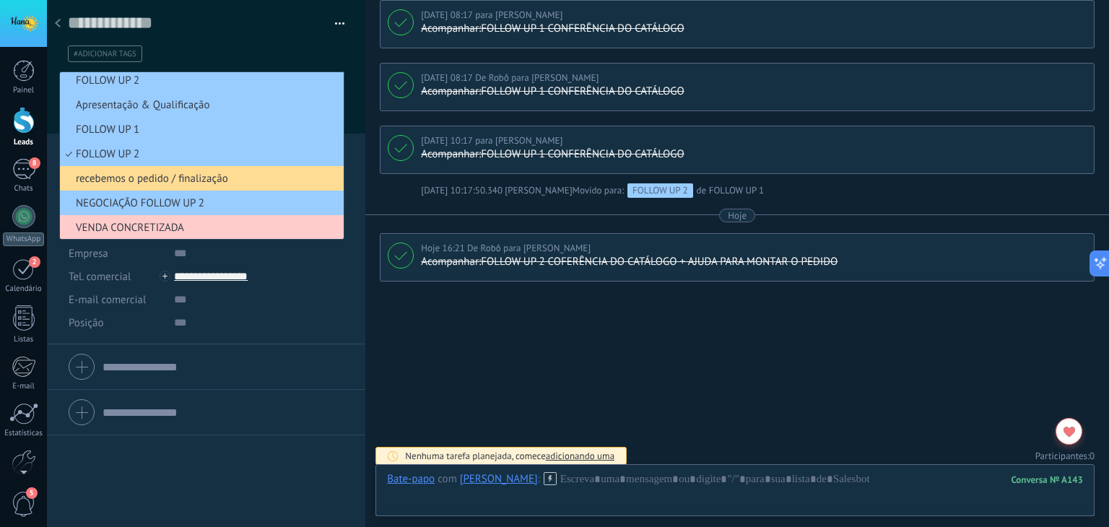
scroll to position [80, 0]
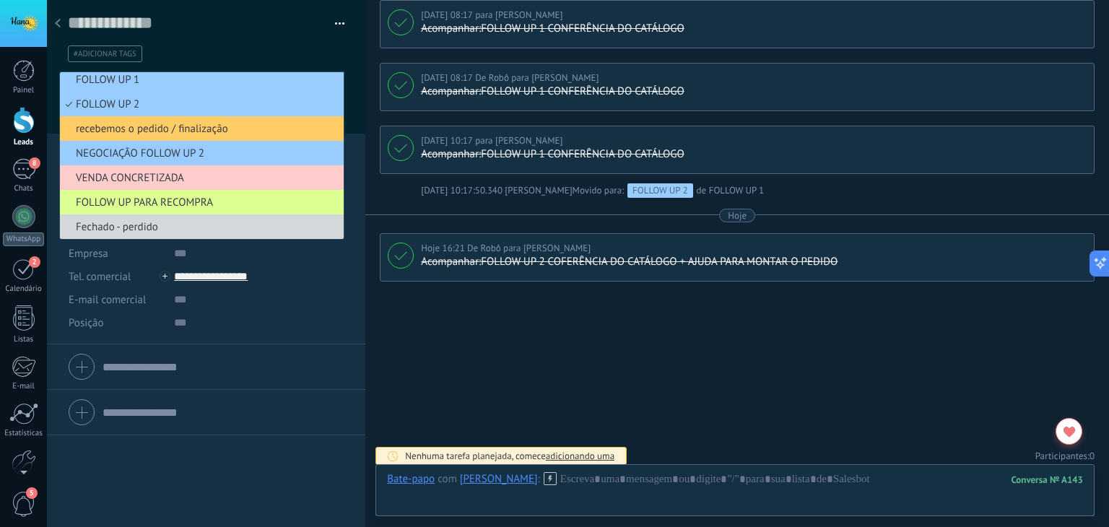
click at [154, 204] on span "FOLLOW UP PARA RECOMPRA" at bounding box center [199, 203] width 279 height 14
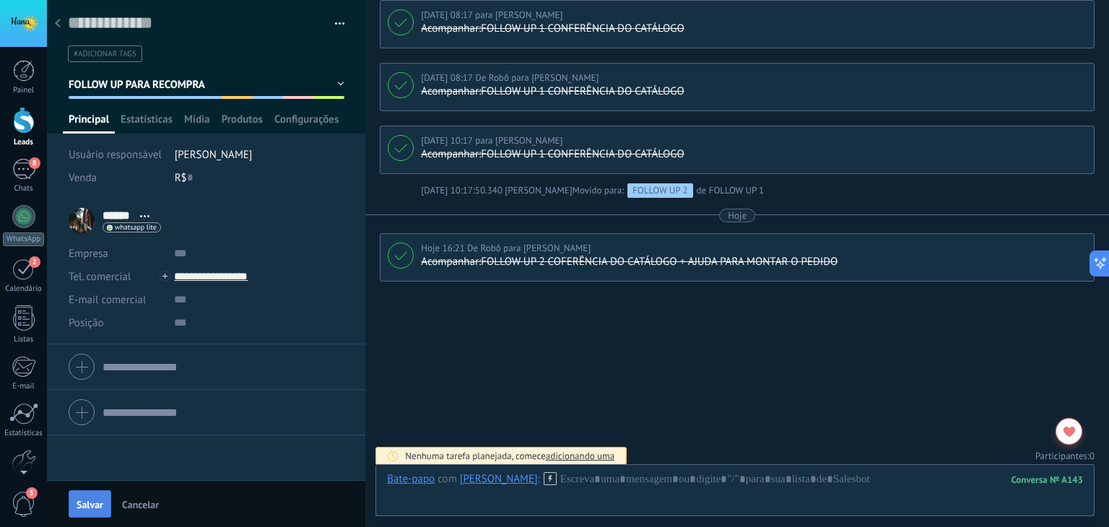
click at [99, 512] on button "Salvar" at bounding box center [90, 503] width 43 height 27
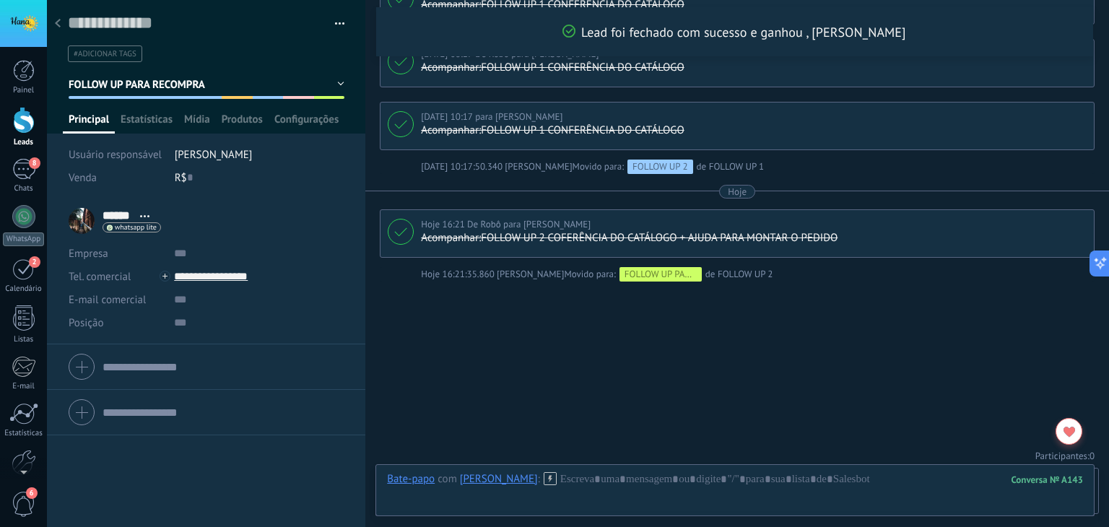
scroll to position [2032, 0]
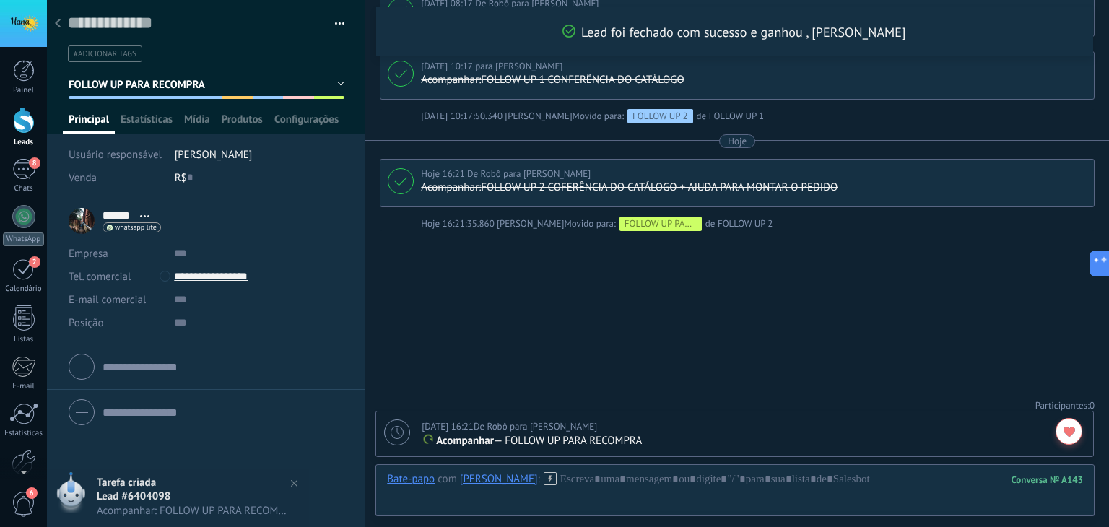
click at [61, 27] on div at bounding box center [58, 24] width 20 height 28
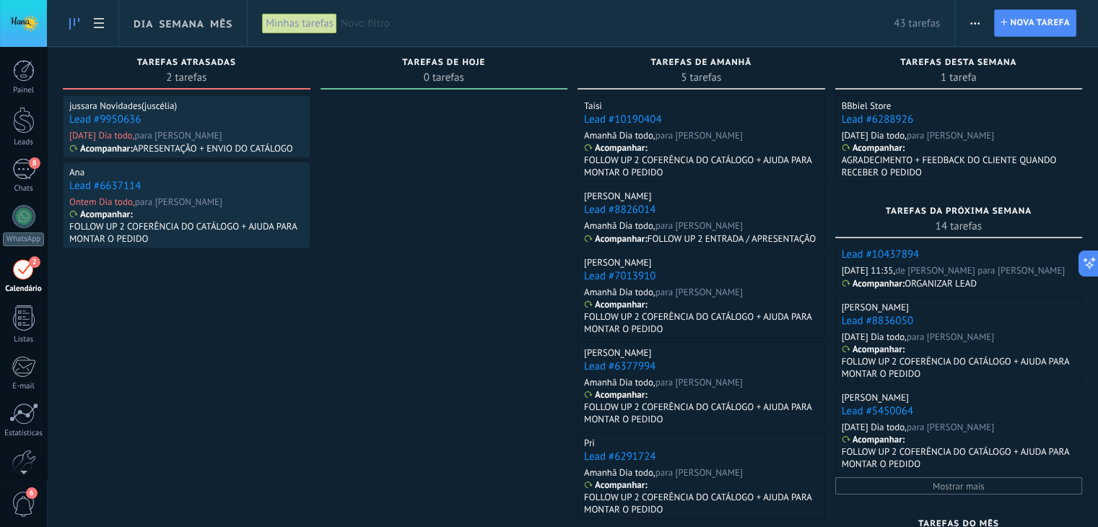
click at [104, 121] on link "Lead #9950636" at bounding box center [104, 120] width 71 height 14
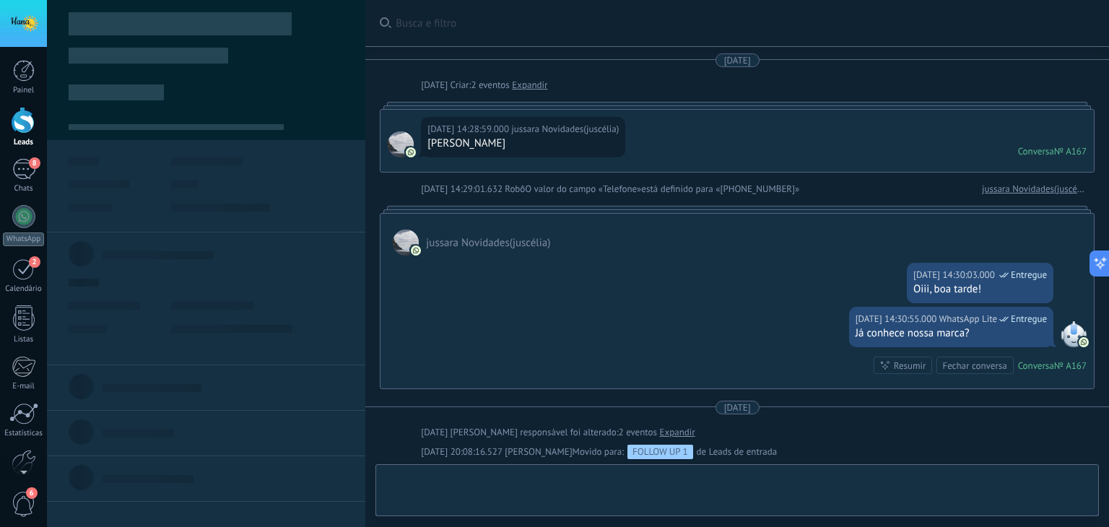
scroll to position [578, 0]
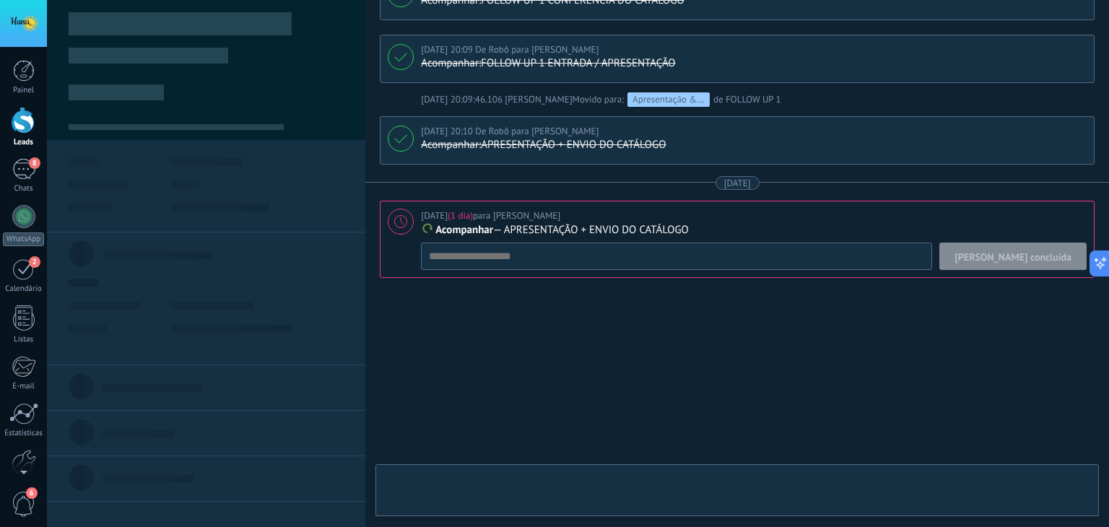
type textarea "**********"
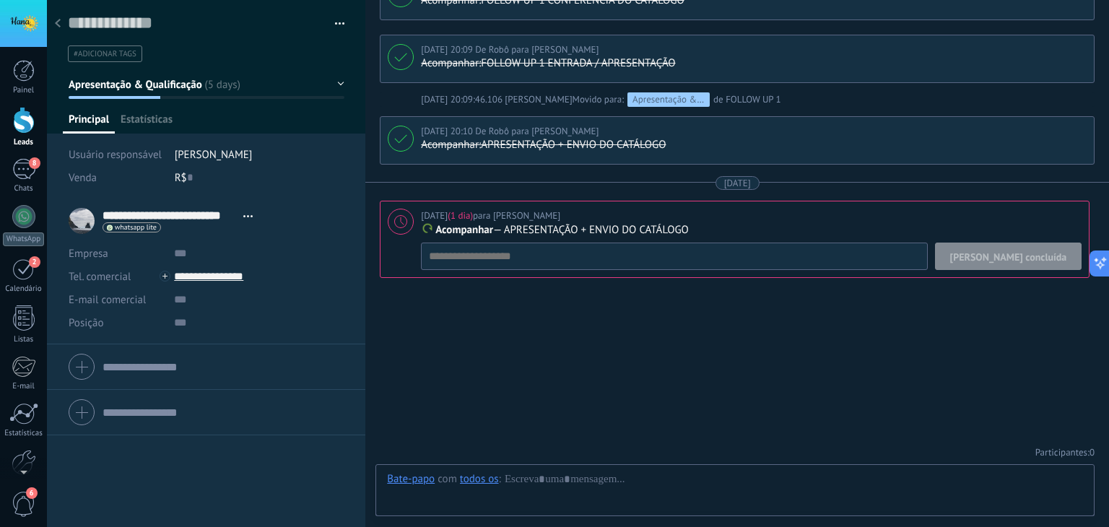
scroll to position [21, 0]
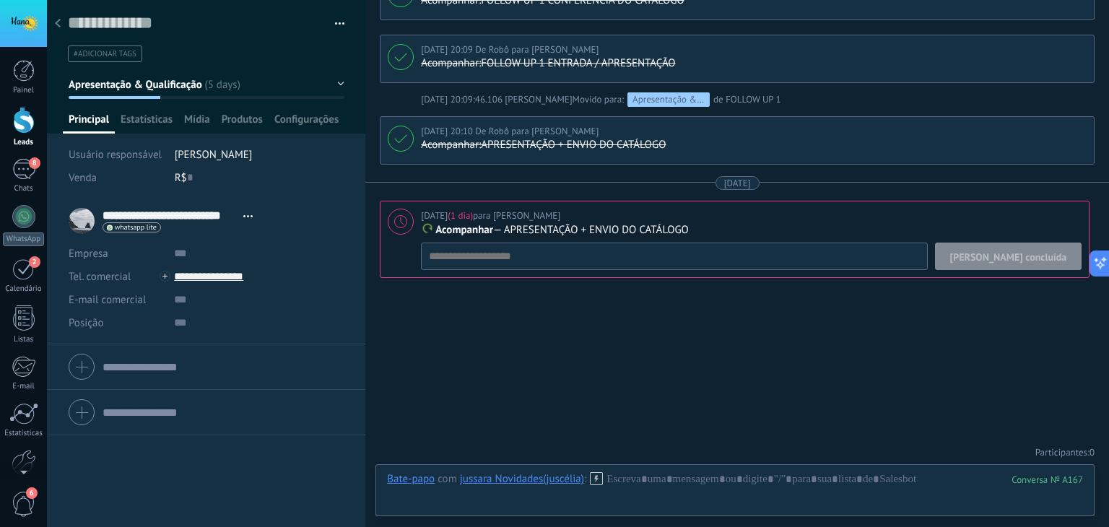
click at [1026, 258] on span "[PERSON_NAME] concluída" at bounding box center [1008, 257] width 117 height 10
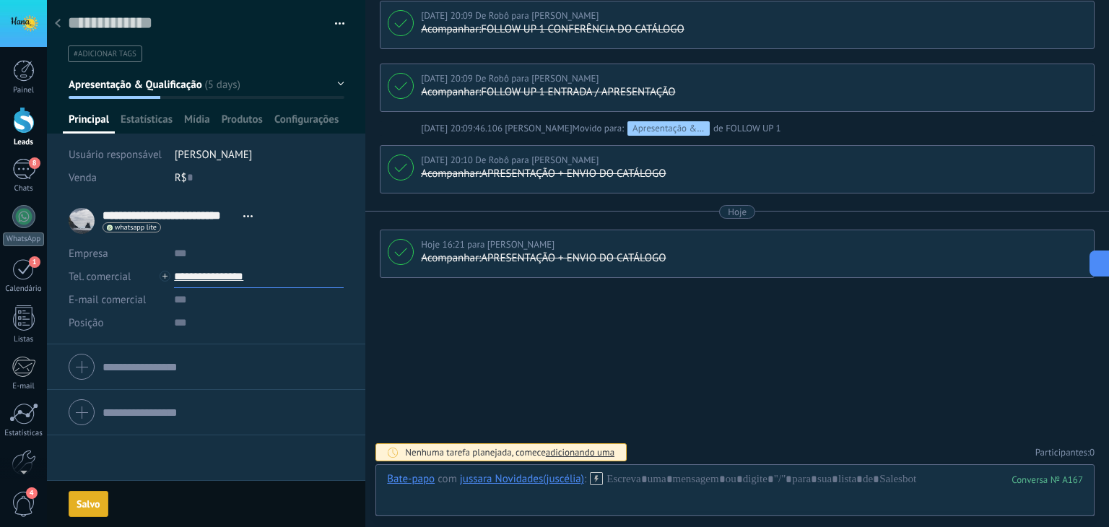
click at [205, 283] on input "**********" at bounding box center [259, 276] width 170 height 23
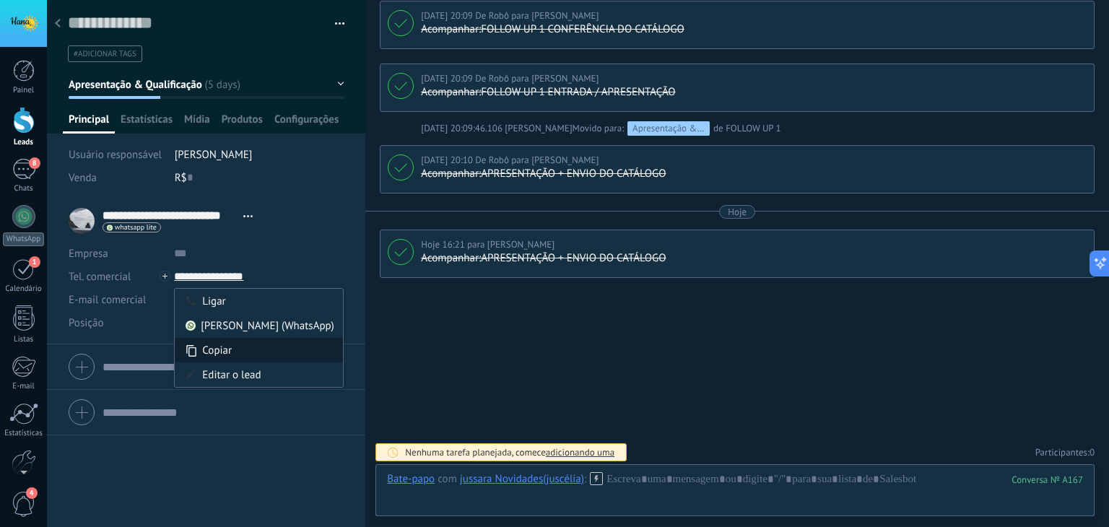
type input "**********"
click at [212, 349] on div "Copiar" at bounding box center [259, 350] width 168 height 25
click at [136, 88] on span "Apresentação & Qualificação" at bounding box center [136, 85] width 134 height 14
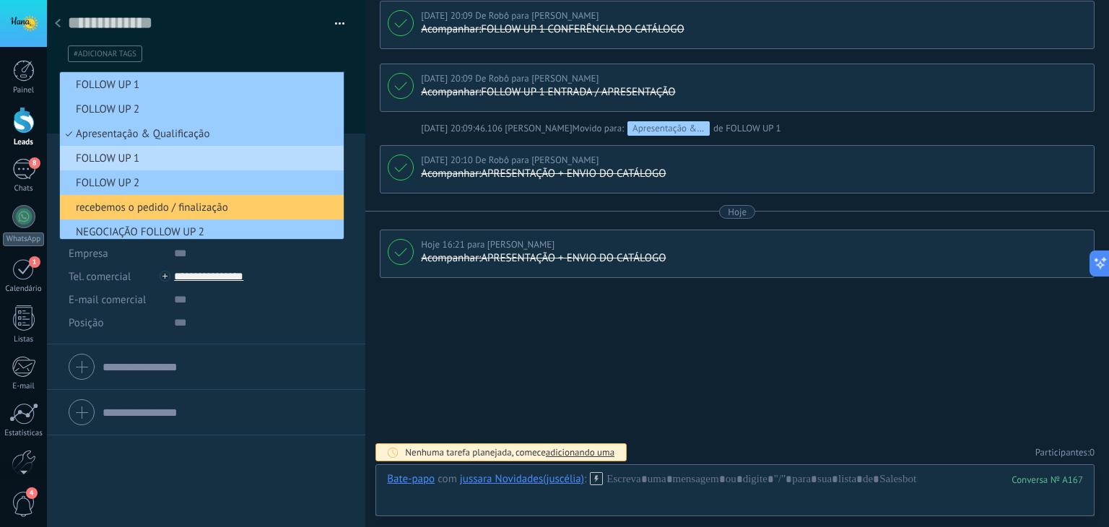
click at [144, 159] on span "FOLLOW UP 1" at bounding box center [199, 159] width 279 height 14
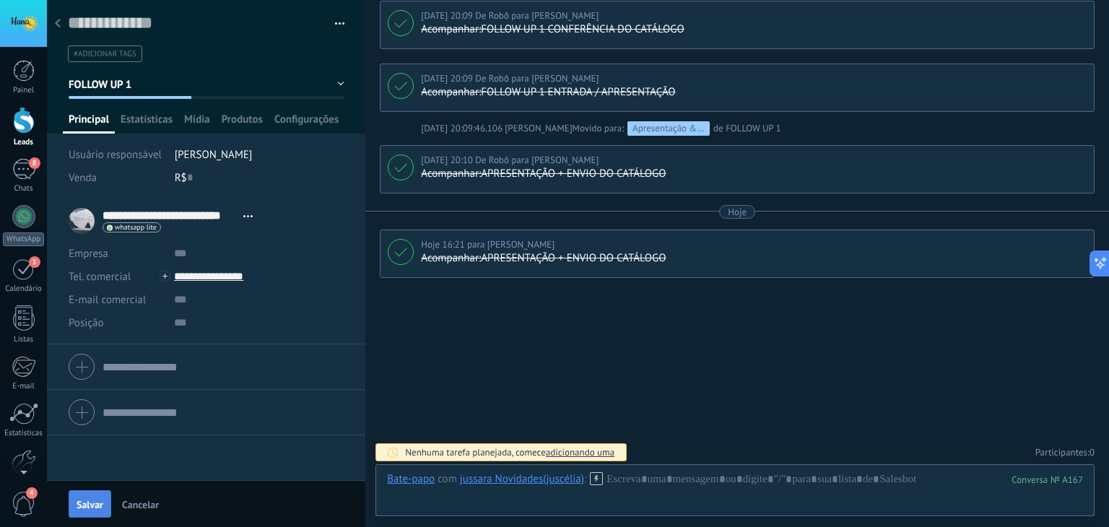
click at [83, 511] on button "Salvar" at bounding box center [90, 503] width 43 height 27
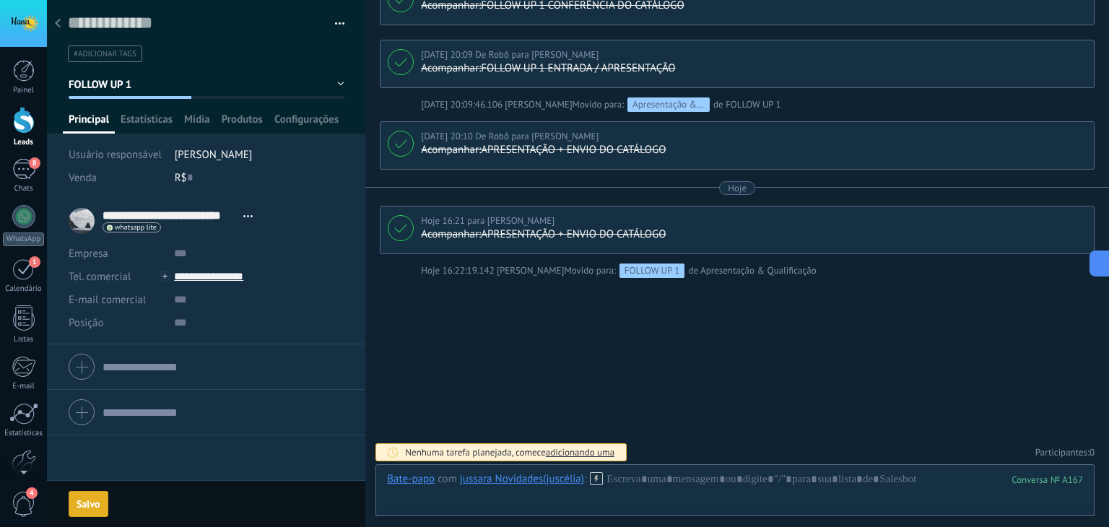
scroll to position [623, 0]
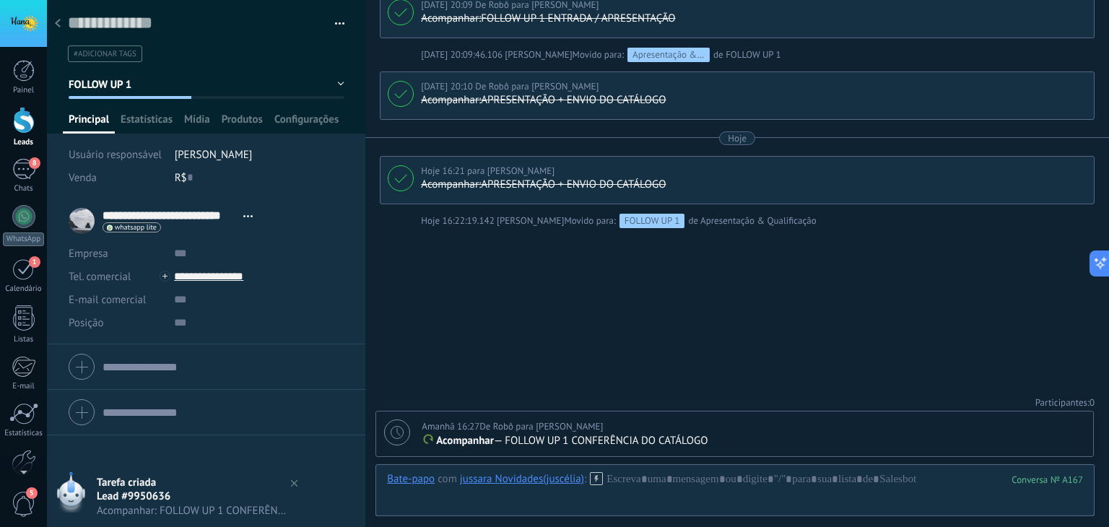
click at [394, 426] on icon at bounding box center [397, 432] width 13 height 13
type textarea "**********"
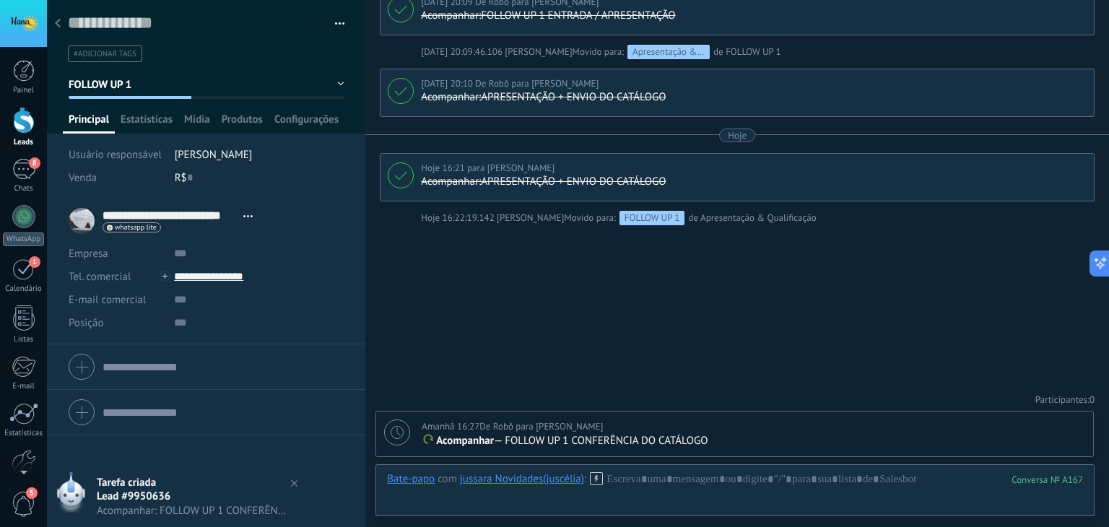
scroll to position [14, 0]
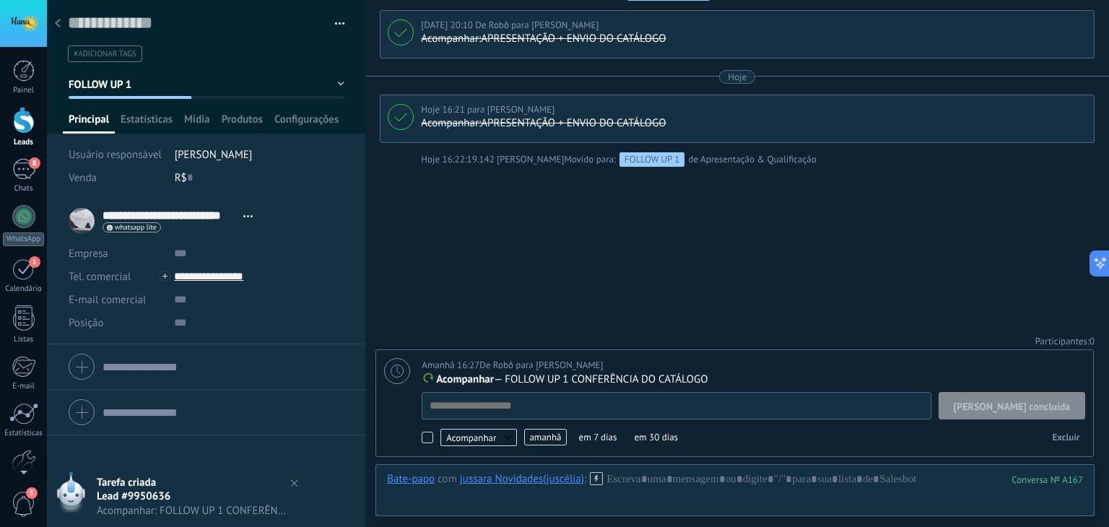
click at [544, 437] on span "amanhã" at bounding box center [545, 437] width 42 height 17
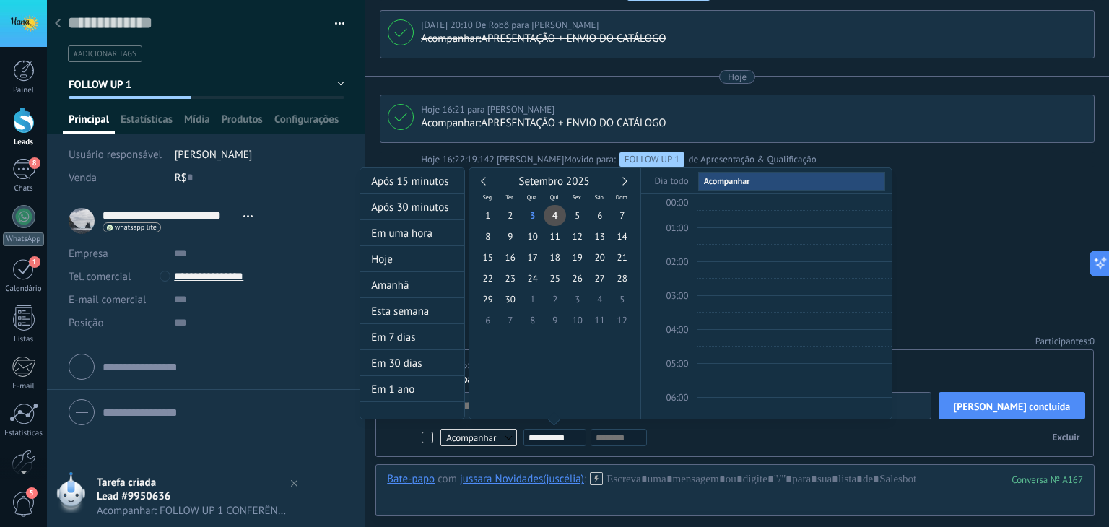
scroll to position [270, 0]
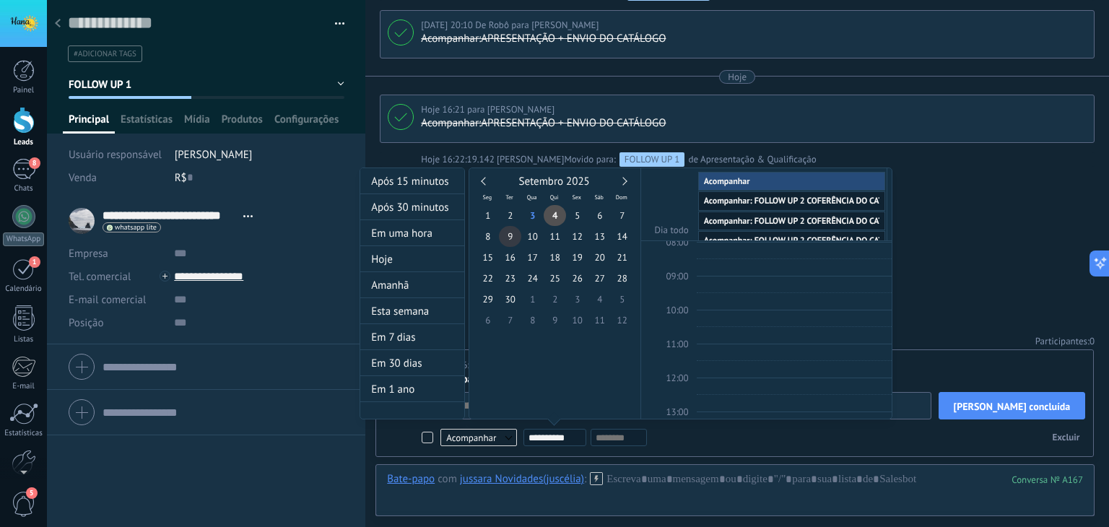
type input "**********"
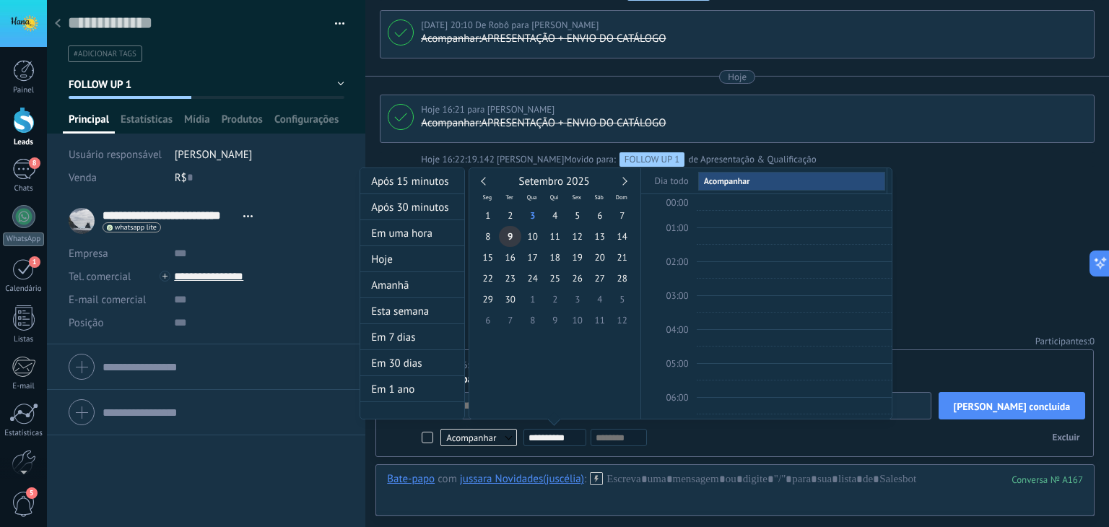
click at [505, 237] on span "9" at bounding box center [510, 236] width 22 height 21
click at [990, 219] on div at bounding box center [554, 263] width 1109 height 527
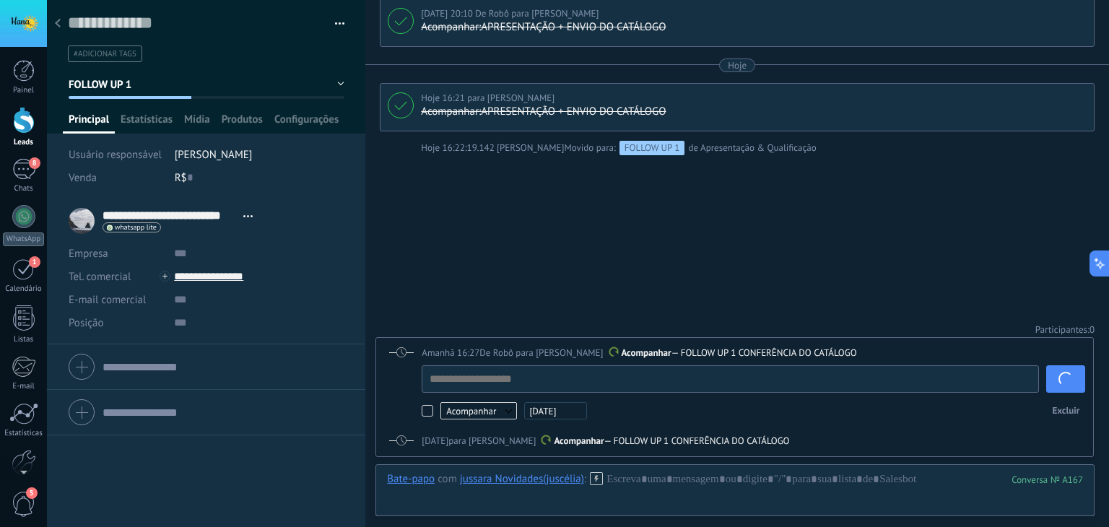
scroll to position [681, 0]
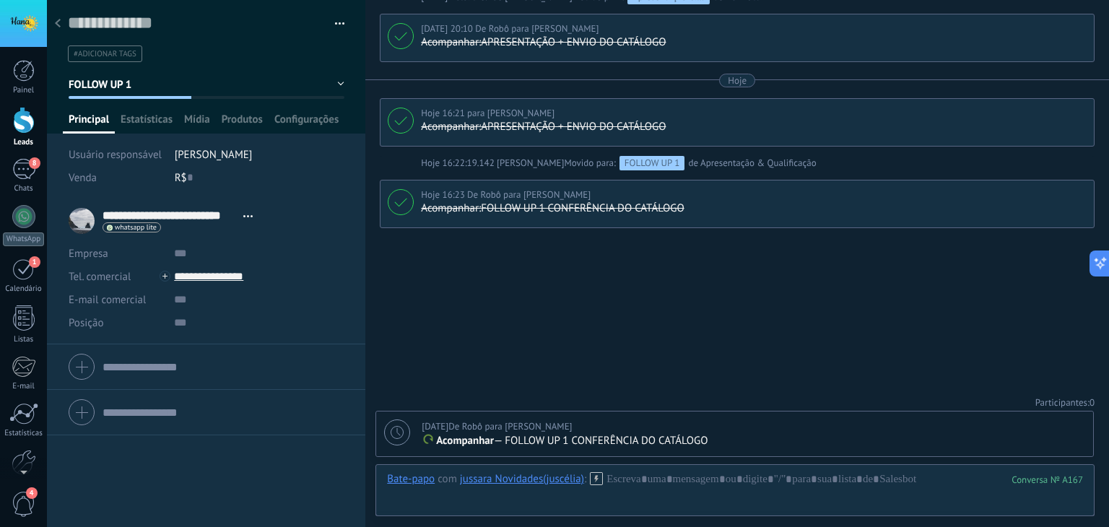
click at [62, 25] on div at bounding box center [58, 24] width 20 height 28
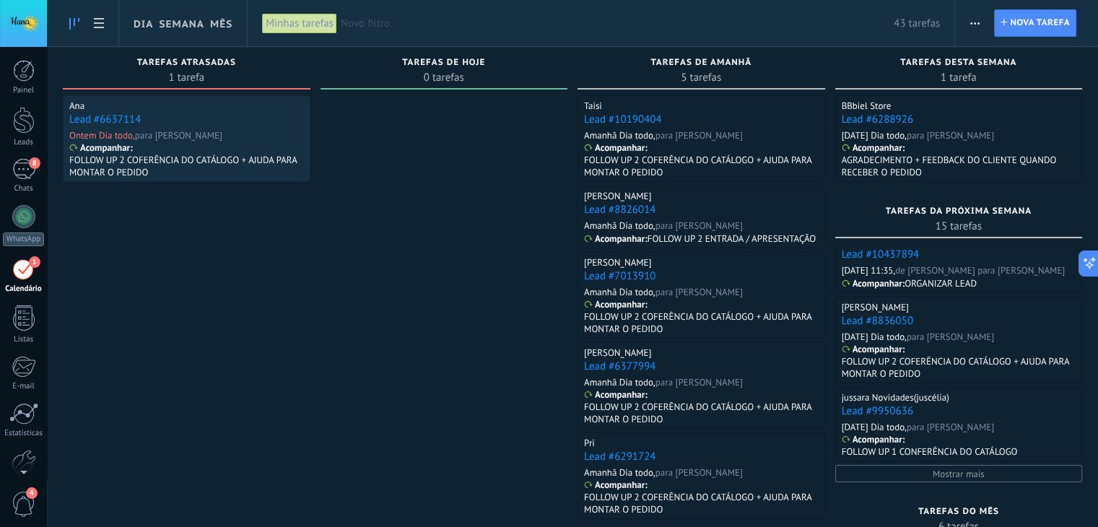
click at [110, 120] on link "Lead #6637114" at bounding box center [104, 120] width 71 height 14
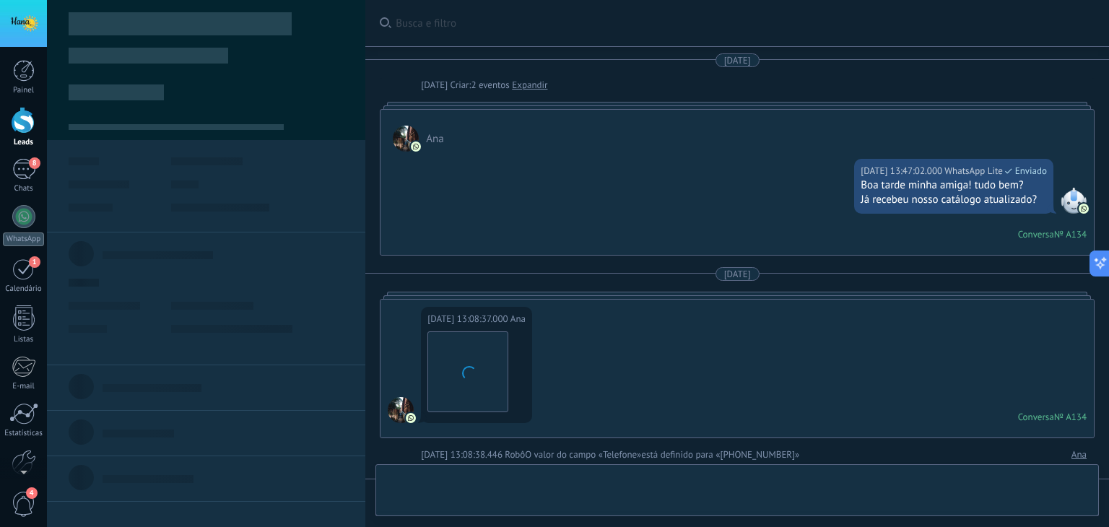
type textarea "**********"
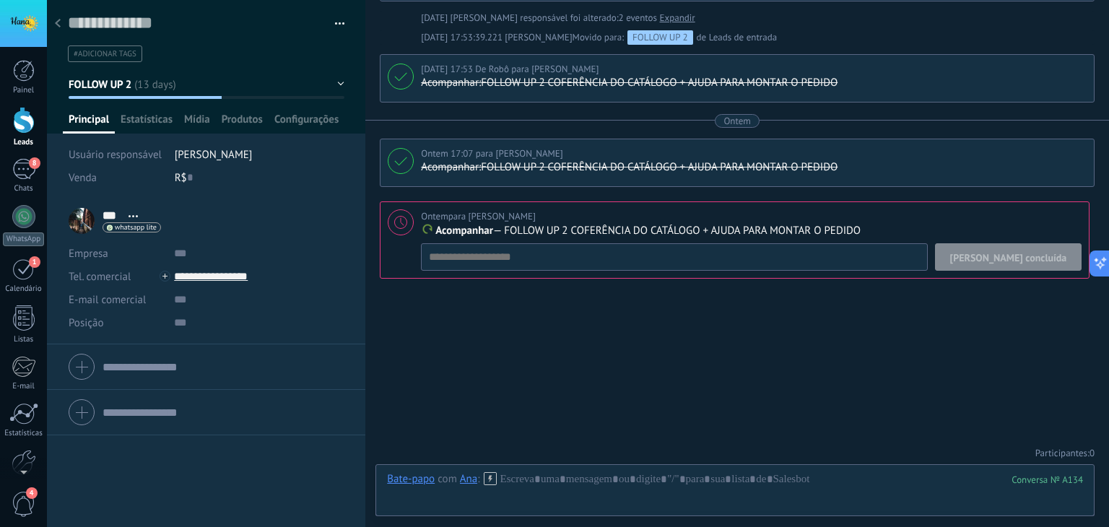
click at [1018, 254] on span "[PERSON_NAME] concluída" at bounding box center [1008, 258] width 117 height 10
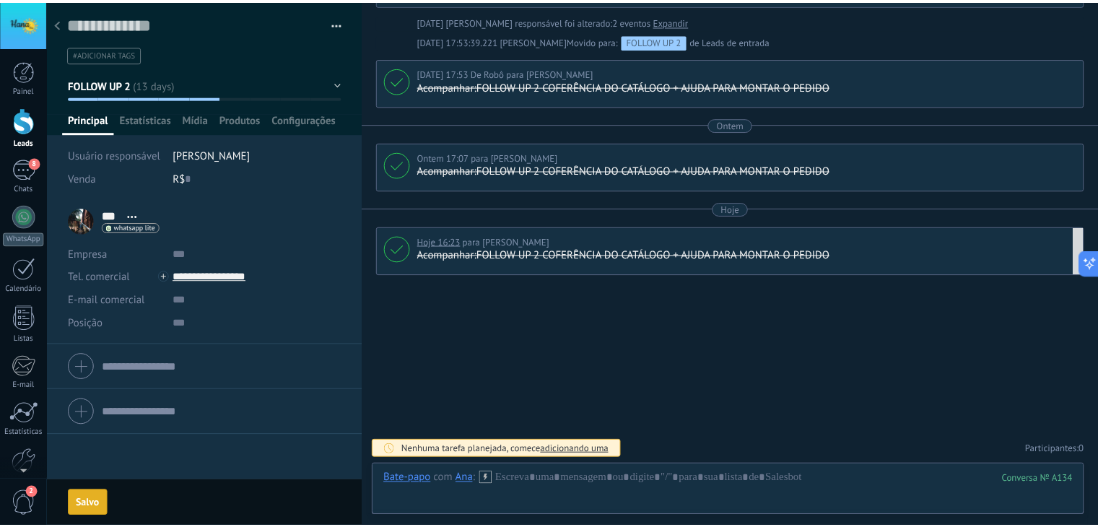
scroll to position [748, 0]
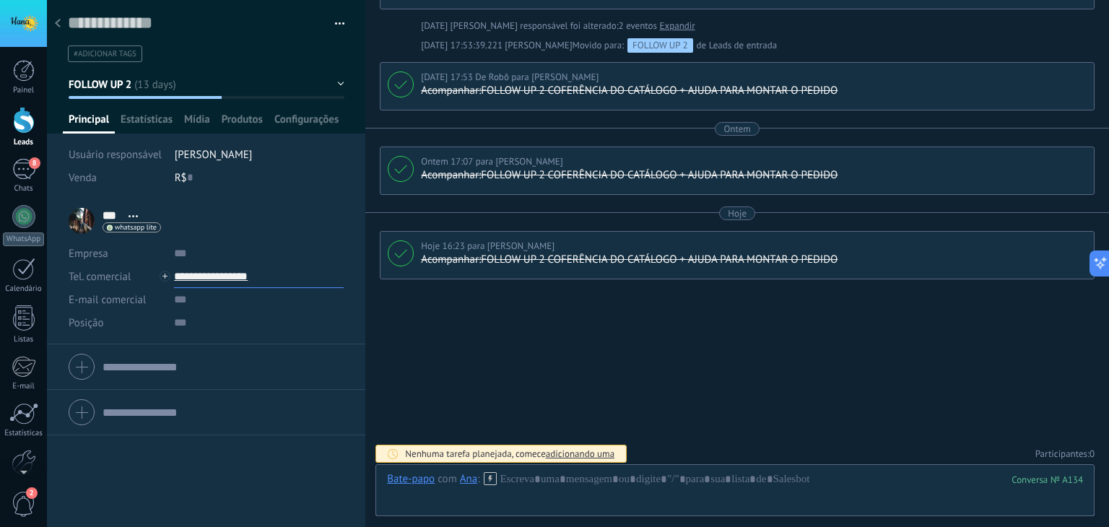
click at [237, 274] on input "**********" at bounding box center [259, 276] width 170 height 23
type input "**********"
click at [222, 352] on div "Copiar" at bounding box center [259, 350] width 168 height 25
click at [54, 24] on div at bounding box center [58, 24] width 20 height 28
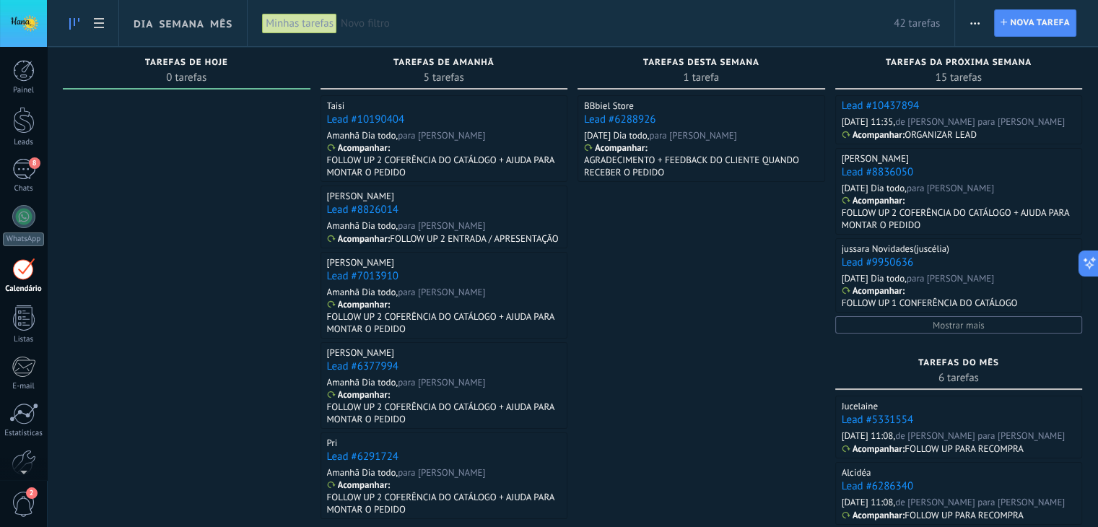
click at [391, 22] on span "Novo filtro" at bounding box center [617, 24] width 553 height 14
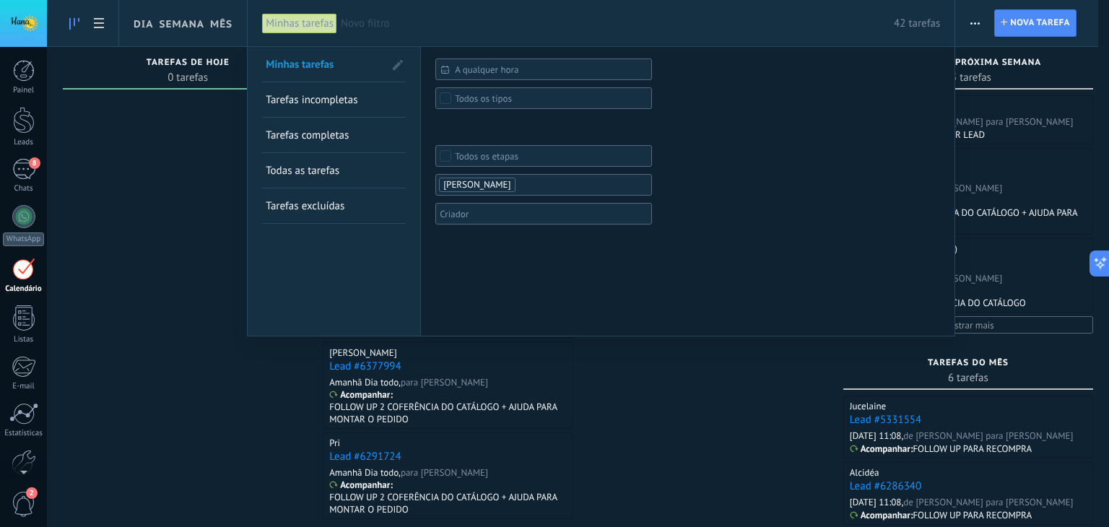
click at [315, 174] on span "Todas as tarefas" at bounding box center [303, 171] width 74 height 14
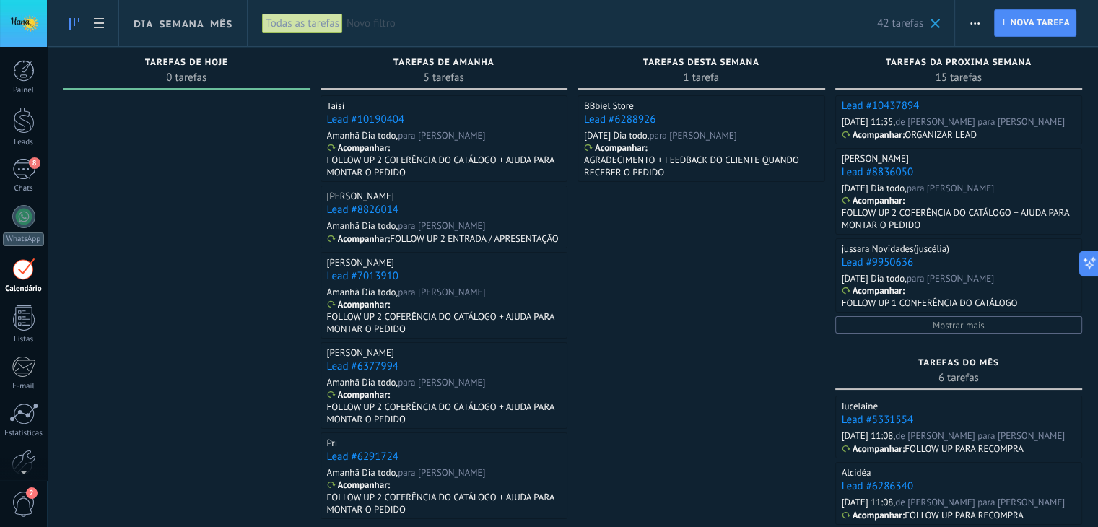
click at [373, 26] on span "Novo filtro" at bounding box center [611, 24] width 531 height 14
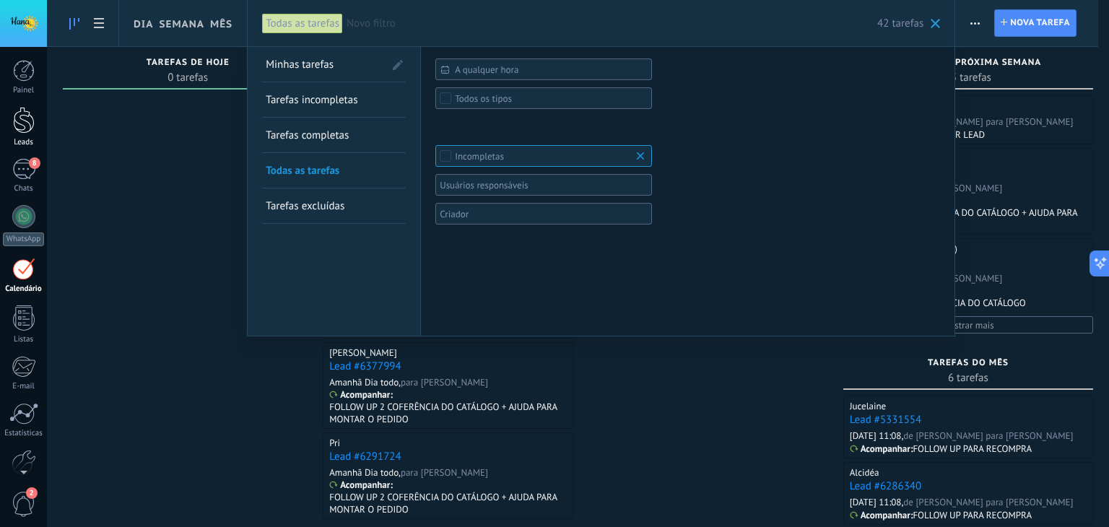
click at [44, 132] on link "Leads" at bounding box center [23, 127] width 47 height 40
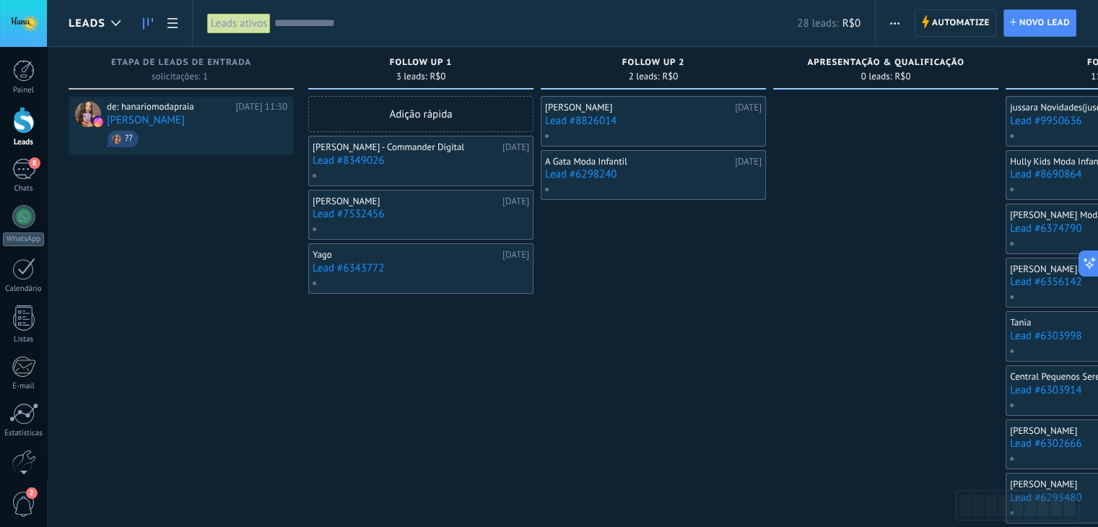
click at [369, 20] on input "text" at bounding box center [535, 23] width 523 height 15
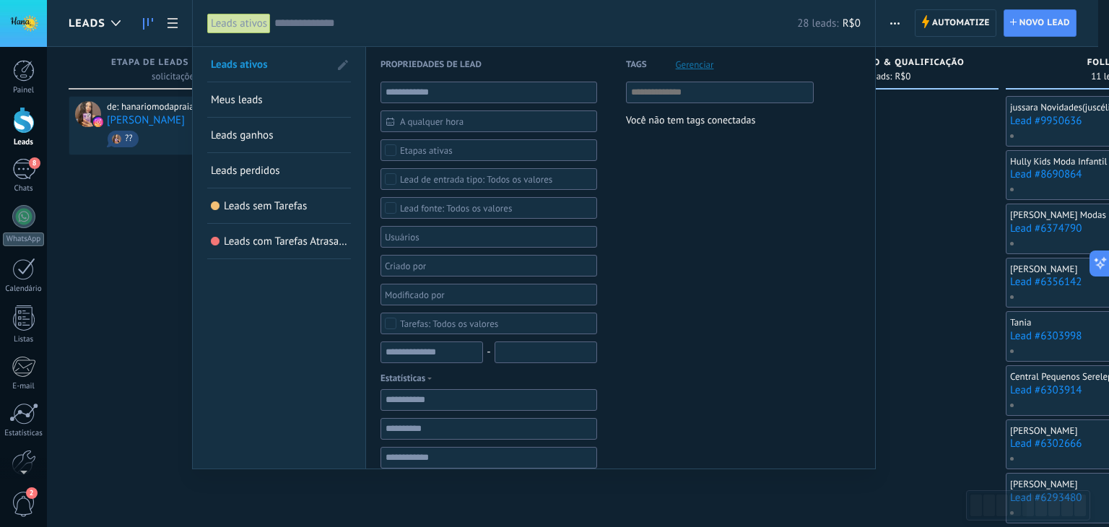
paste input "**********"
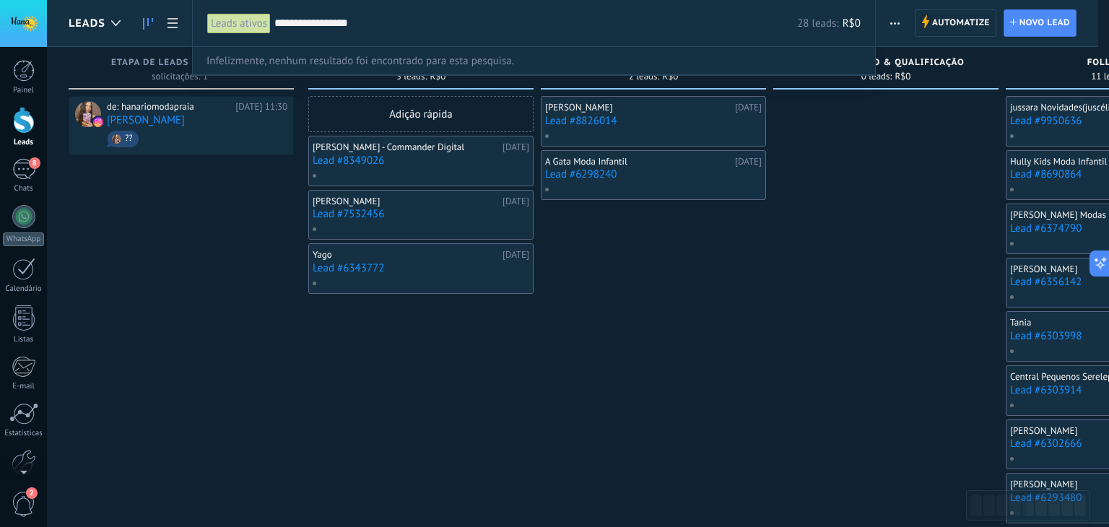
type input "**********"
click at [176, 22] on div at bounding box center [554, 263] width 1109 height 527
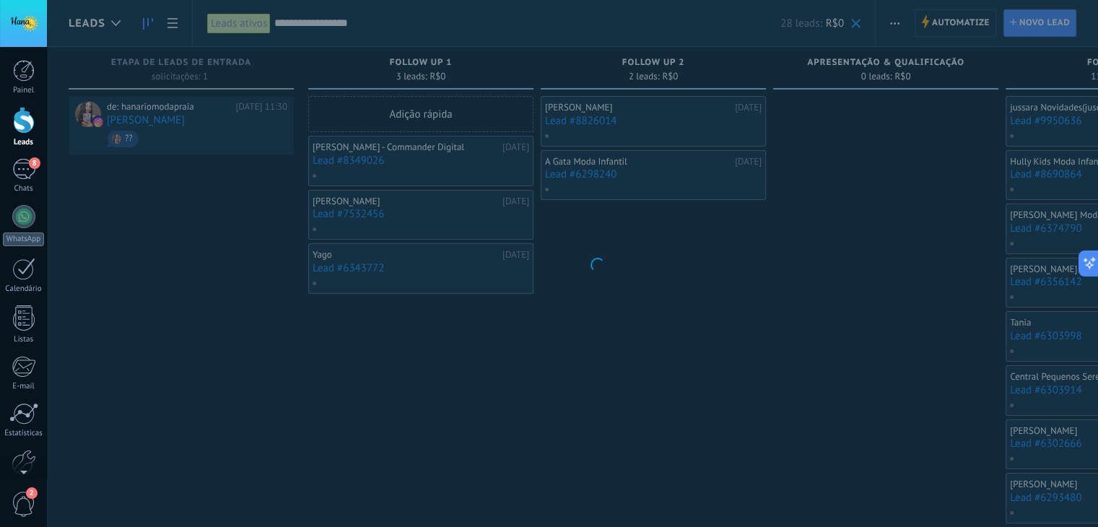
click at [244, 20] on body ".abccls-1,.abccls-2{fill-rule:evenodd}.abccls-2{fill:#fff} .abfcls-1{fill:none}…" at bounding box center [549, 263] width 1098 height 527
click at [197, 315] on body ".abccls-1,.abccls-2{fill-rule:evenodd}.abccls-2{fill:#fff} .abfcls-1{fill:none}…" at bounding box center [549, 263] width 1098 height 527
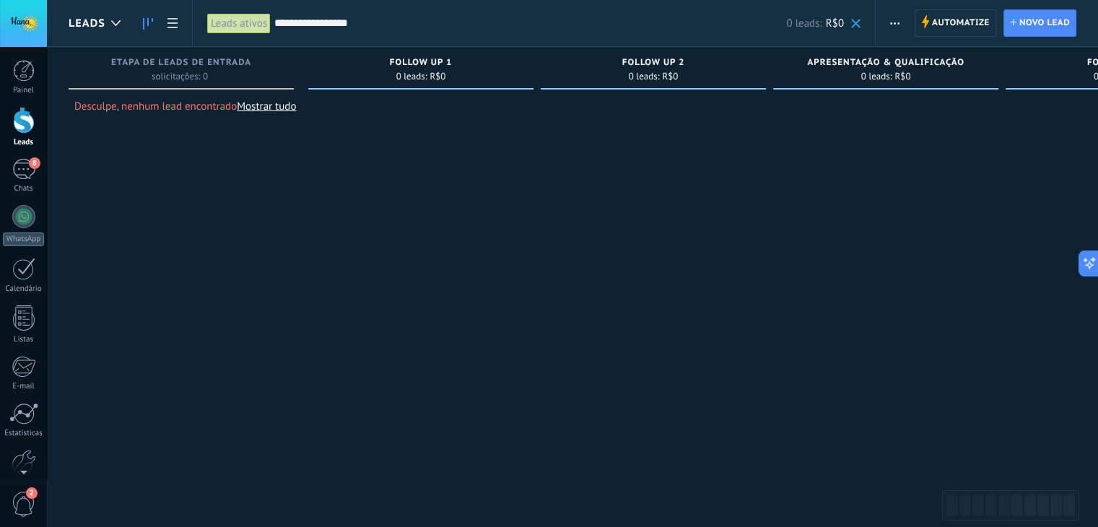
click at [224, 29] on div "Leads ativos" at bounding box center [239, 23] width 64 height 21
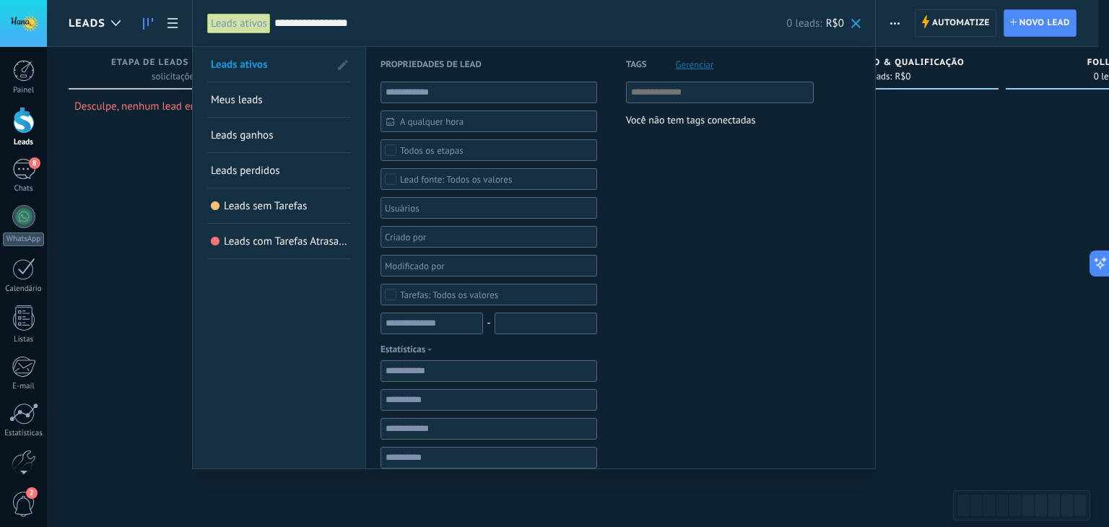
click at [266, 206] on span "Leads sem Tarefas" at bounding box center [265, 206] width 83 height 14
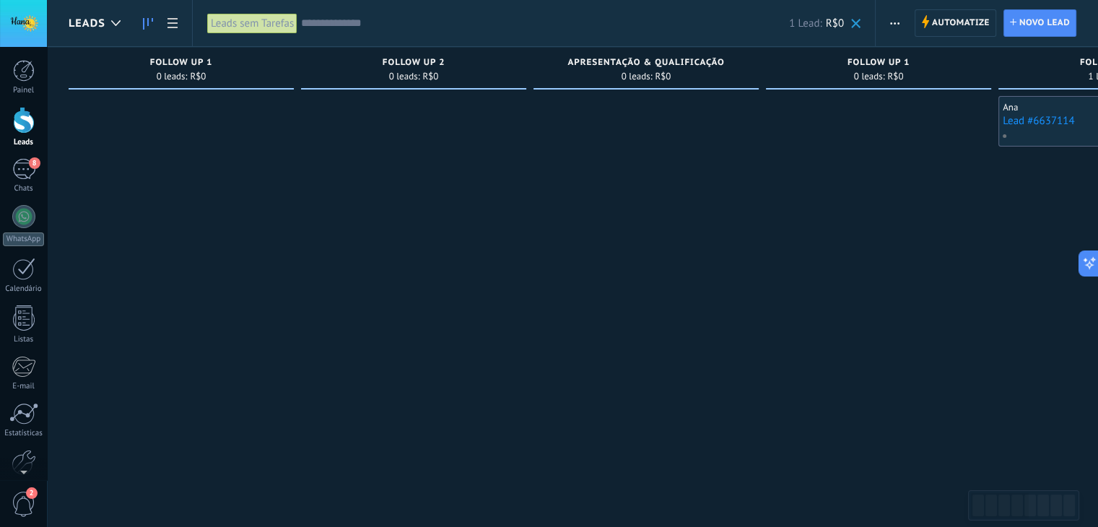
click at [335, 22] on input "text" at bounding box center [545, 23] width 488 height 15
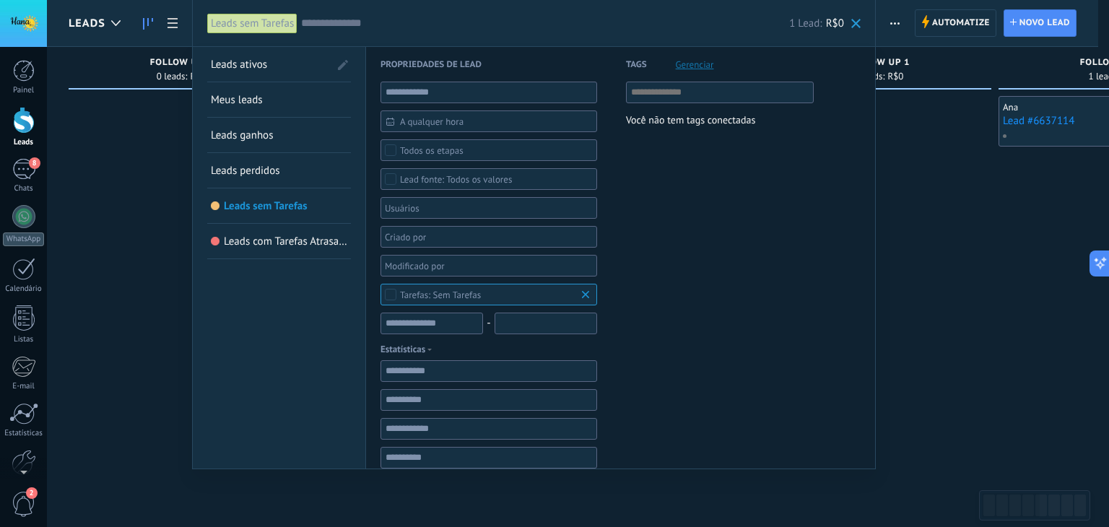
paste input "**********"
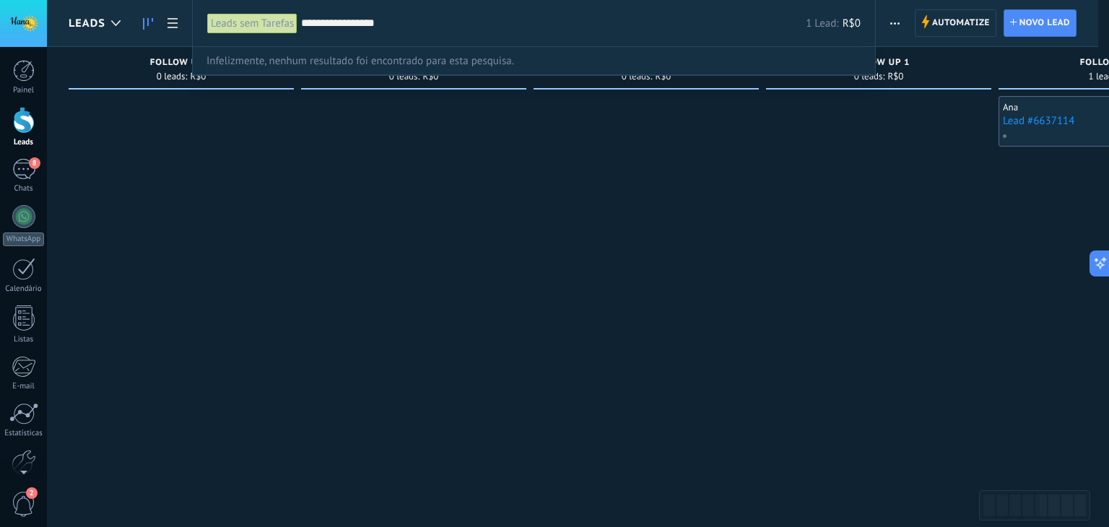
type input "**********"
click at [240, 27] on div "Leads sem Tarefas" at bounding box center [252, 23] width 90 height 21
click at [250, 15] on div "Leads sem Tarefas" at bounding box center [252, 23] width 90 height 21
click at [235, 27] on div "Leads sem Tarefas" at bounding box center [252, 23] width 90 height 21
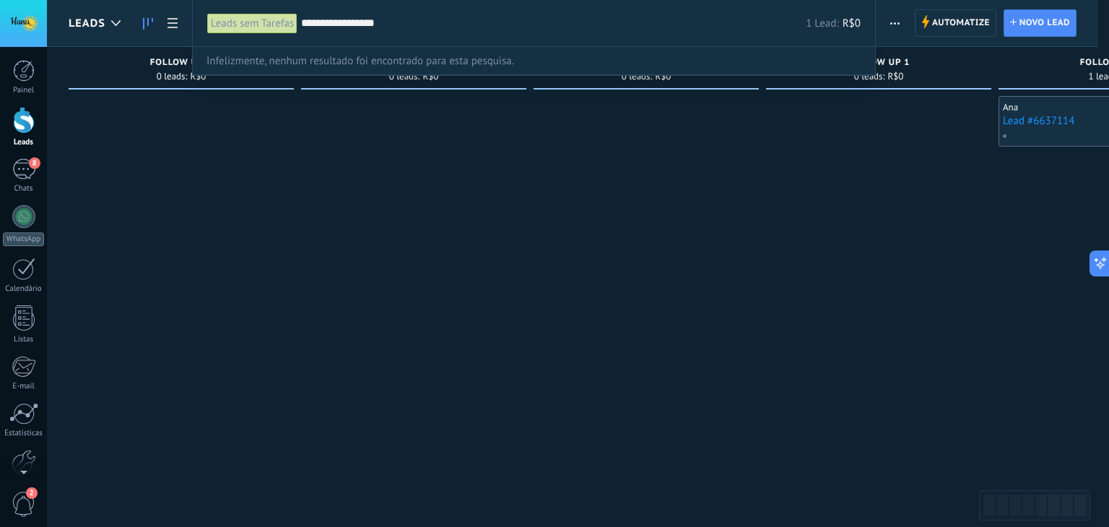
click at [235, 27] on div "Leads sem Tarefas" at bounding box center [252, 23] width 90 height 21
click at [360, 19] on input "**********" at bounding box center [553, 23] width 505 height 15
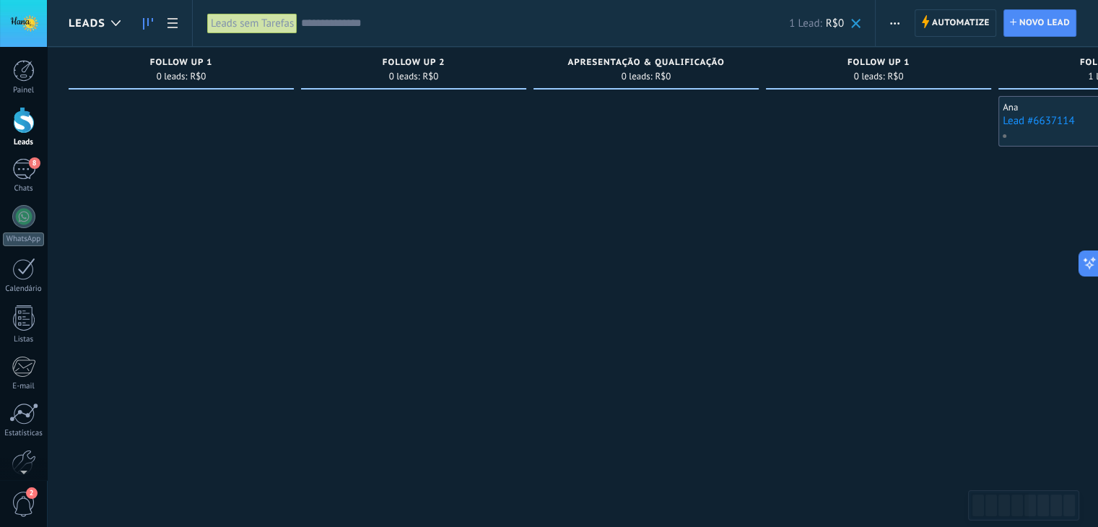
click at [248, 23] on div "Leads sem Tarefas" at bounding box center [252, 23] width 90 height 21
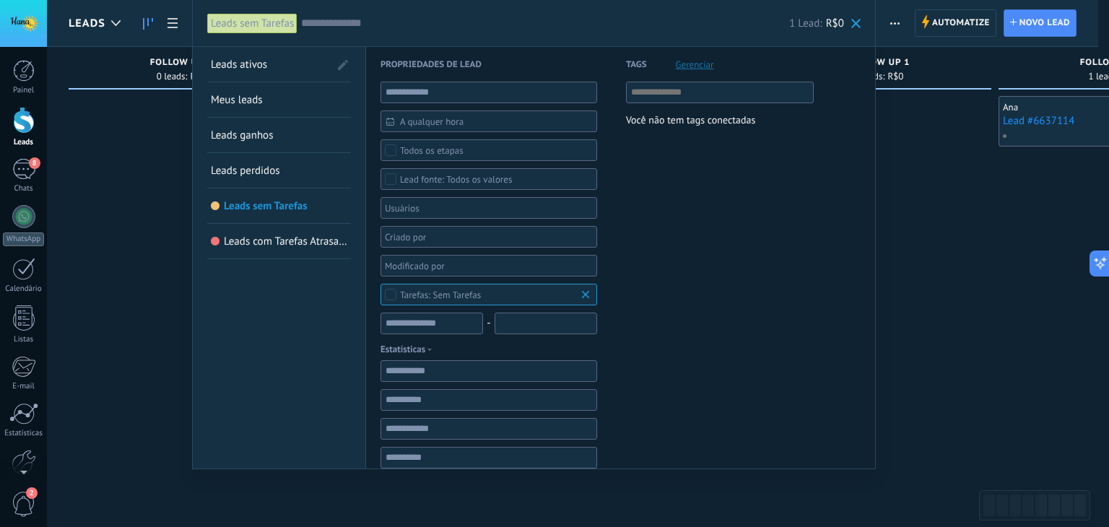
click at [248, 58] on span "Leads ativos" at bounding box center [239, 65] width 56 height 14
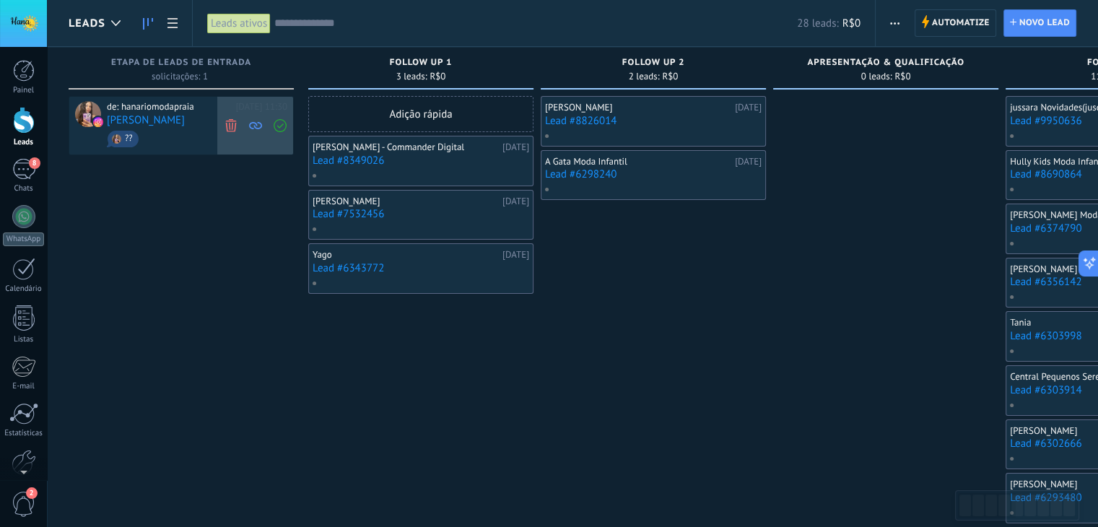
click at [222, 124] on span at bounding box center [230, 126] width 19 height 58
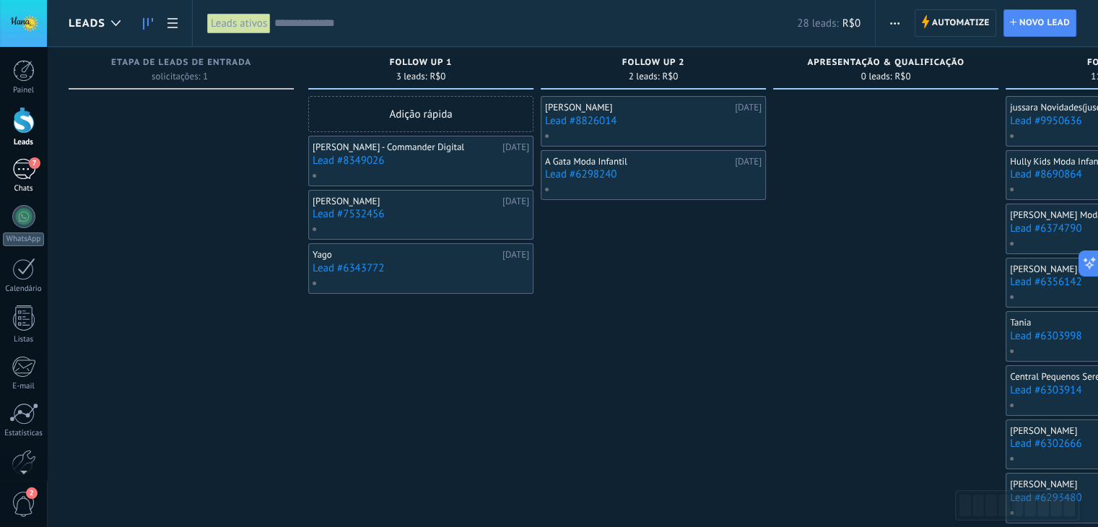
click at [23, 171] on div "7" at bounding box center [23, 169] width 23 height 21
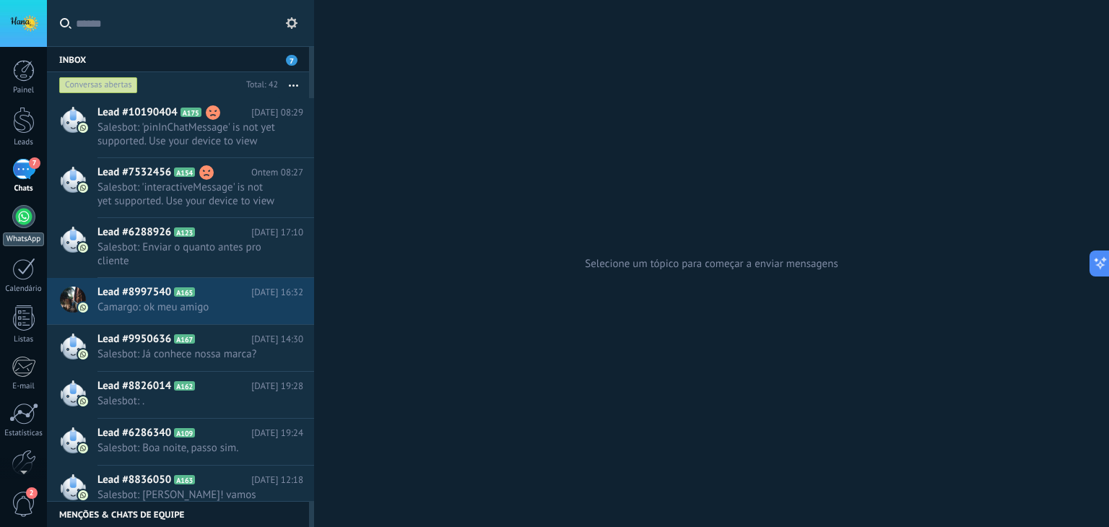
scroll to position [73, 0]
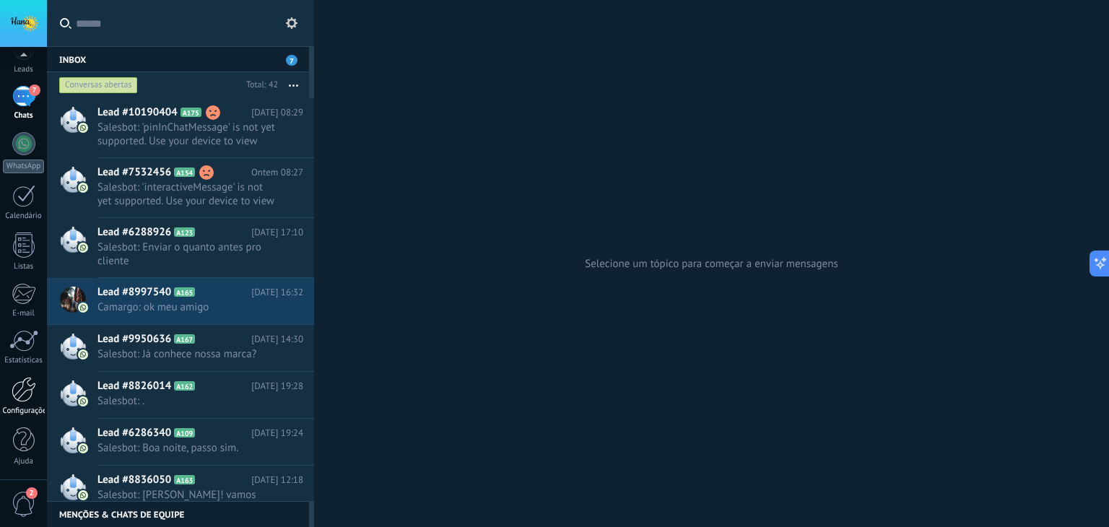
click at [23, 387] on div at bounding box center [24, 389] width 25 height 25
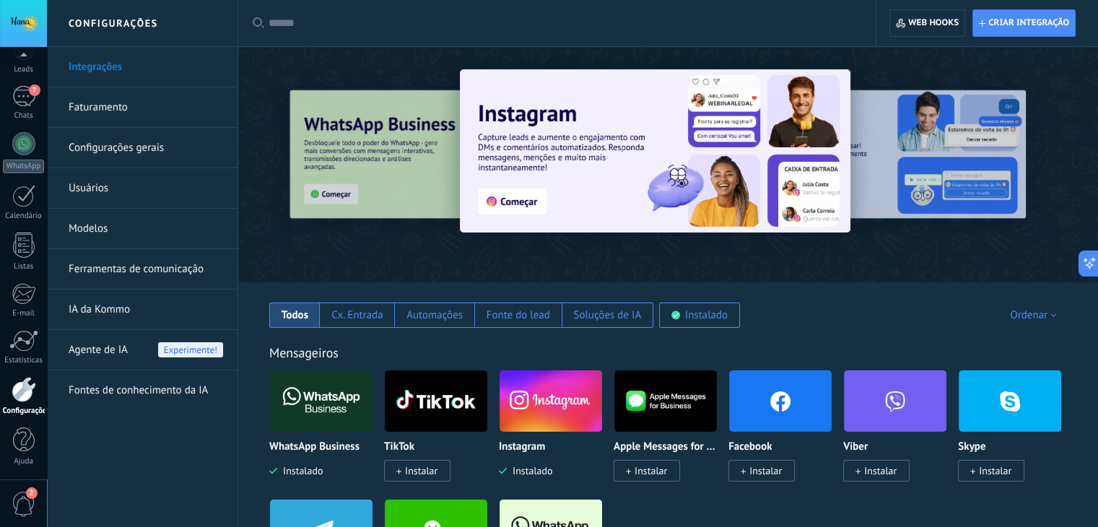
click at [557, 391] on img at bounding box center [550, 401] width 102 height 70
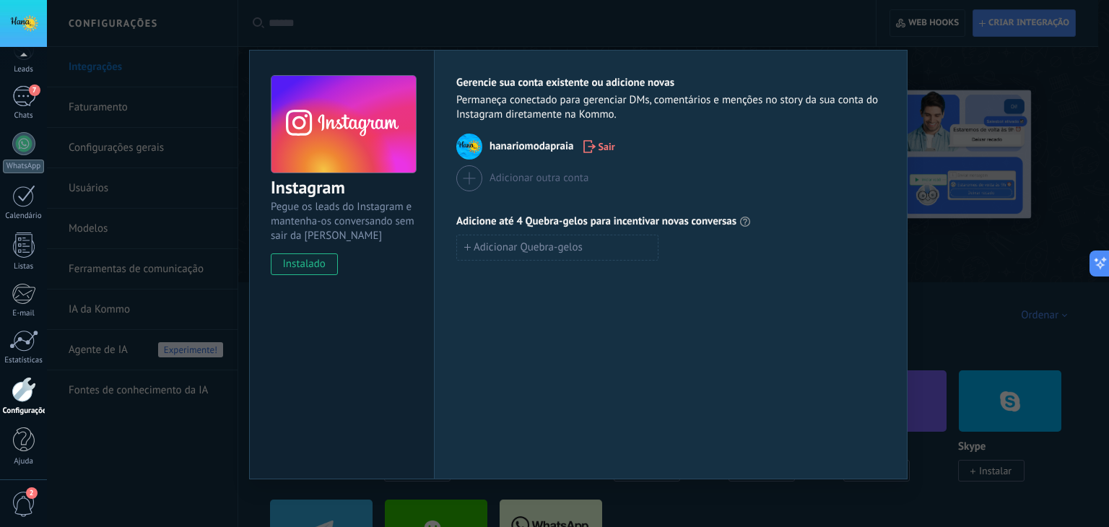
click at [300, 264] on span "instalado" at bounding box center [304, 264] width 66 height 22
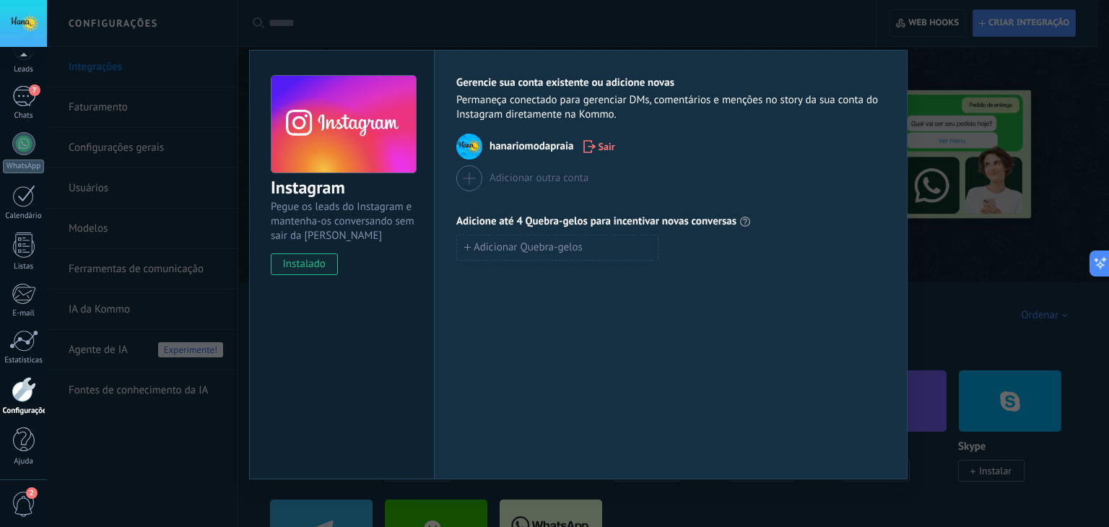
click at [595, 141] on span "Sair" at bounding box center [599, 146] width 32 height 13
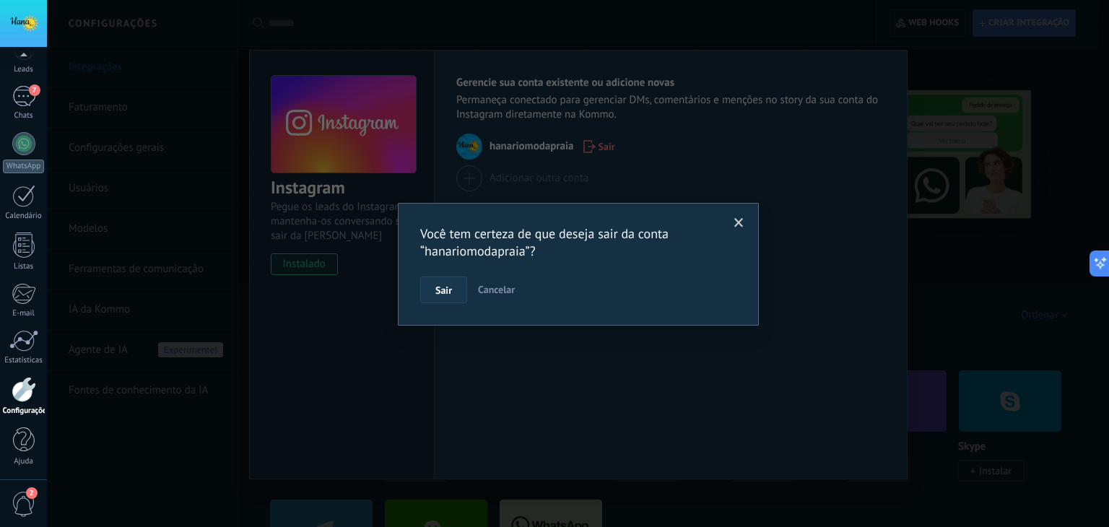
click at [444, 289] on span "Sair" at bounding box center [443, 290] width 17 height 10
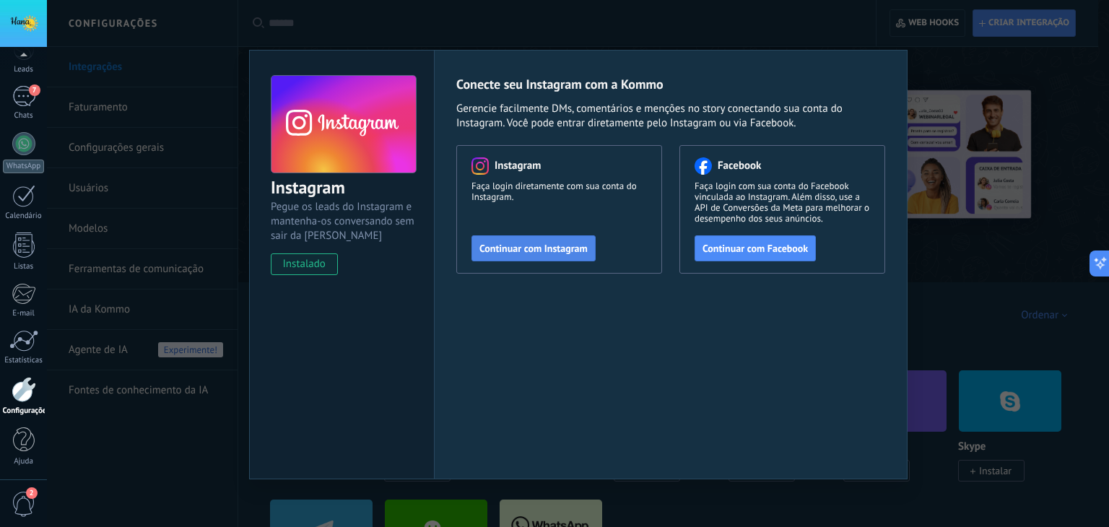
click at [535, 249] on span "Continuar com Instagram" at bounding box center [533, 248] width 108 height 10
